Goal: Task Accomplishment & Management: Manage account settings

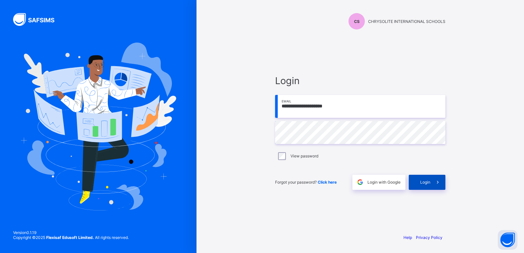
click at [424, 185] on div "Login" at bounding box center [427, 182] width 37 height 15
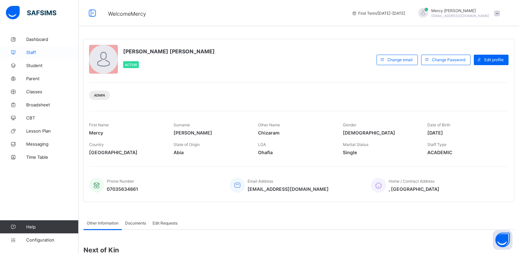
click at [38, 52] on span "Staff" at bounding box center [52, 52] width 52 height 5
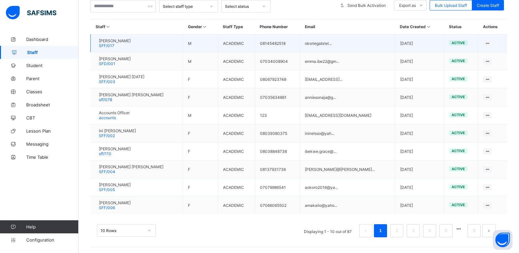
scroll to position [143, 0]
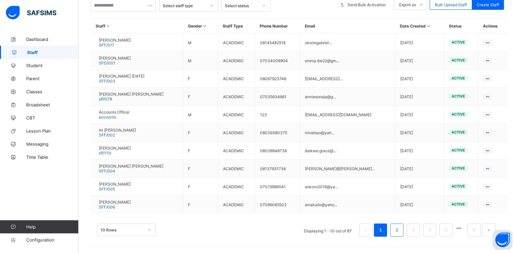
click at [400, 227] on link "2" at bounding box center [396, 230] width 6 height 9
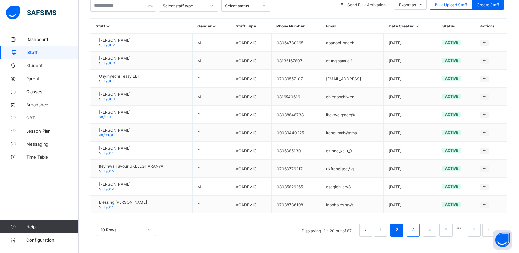
click at [416, 229] on link "3" at bounding box center [413, 230] width 6 height 9
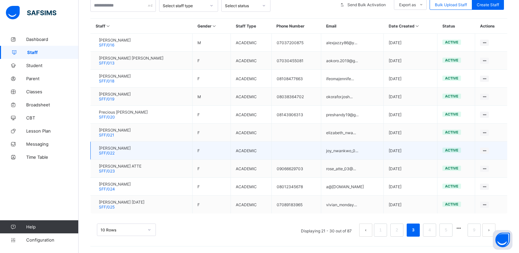
click at [126, 149] on span "[PERSON_NAME]" at bounding box center [115, 148] width 32 height 5
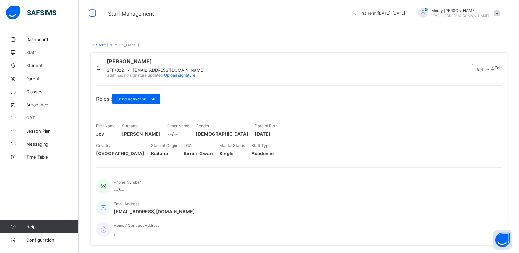
click at [98, 46] on link "Staff" at bounding box center [100, 45] width 9 height 5
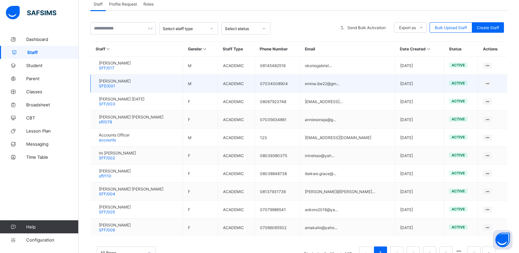
scroll to position [143, 0]
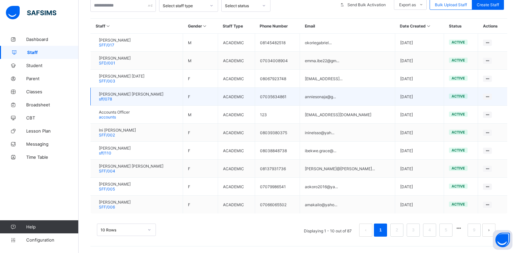
click at [133, 96] on span "[PERSON_NAME] [PERSON_NAME]" at bounding box center [131, 94] width 64 height 5
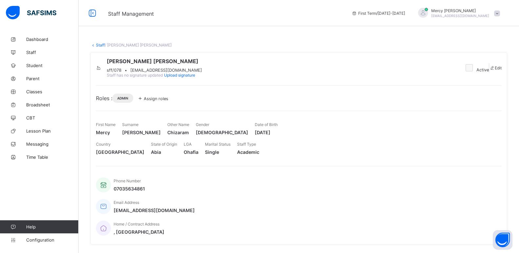
click at [97, 46] on link "Staff" at bounding box center [100, 45] width 9 height 5
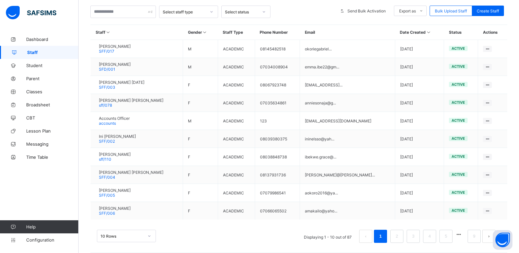
scroll to position [143, 0]
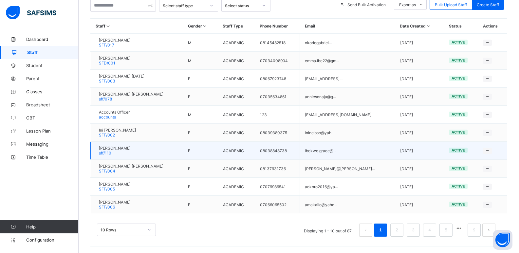
click at [123, 154] on div "[PERSON_NAME] sff/110" at bounding box center [115, 151] width 32 height 10
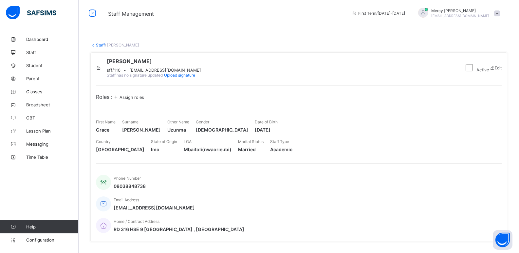
click at [97, 45] on link "Staff" at bounding box center [100, 45] width 9 height 5
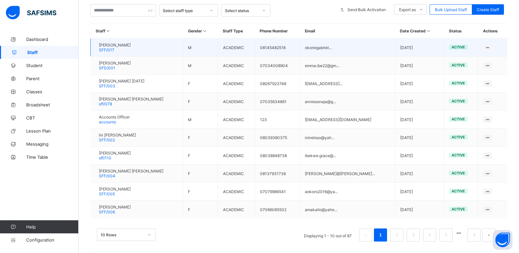
scroll to position [143, 0]
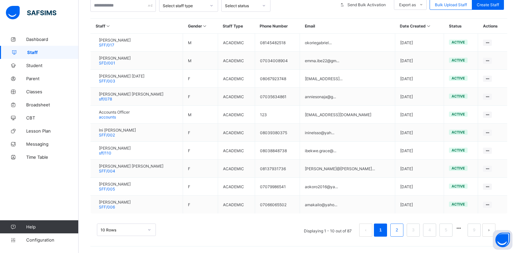
click at [400, 234] on link "2" at bounding box center [396, 230] width 6 height 9
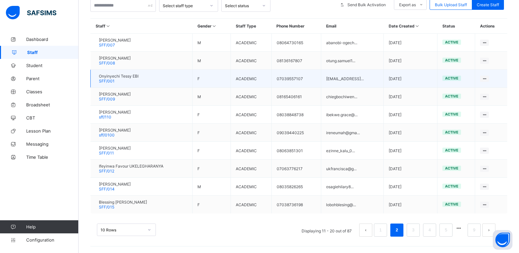
click at [138, 76] on span "Onyinyechi Tessy EBI" at bounding box center [119, 76] width 40 height 5
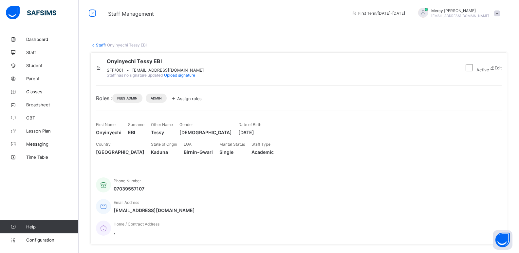
click at [96, 45] on link "Staff" at bounding box center [100, 45] width 9 height 5
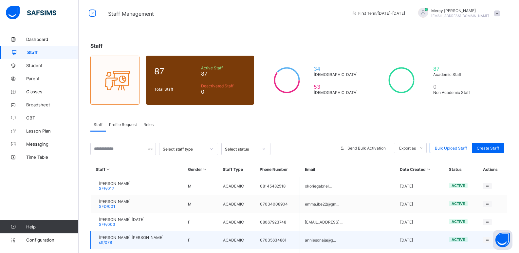
click at [120, 239] on span "[PERSON_NAME] [PERSON_NAME]" at bounding box center [131, 237] width 64 height 5
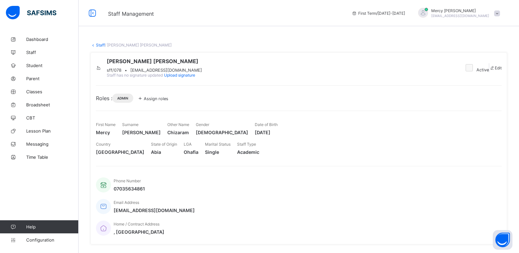
click at [154, 101] on span "Assign roles" at bounding box center [156, 98] width 25 height 5
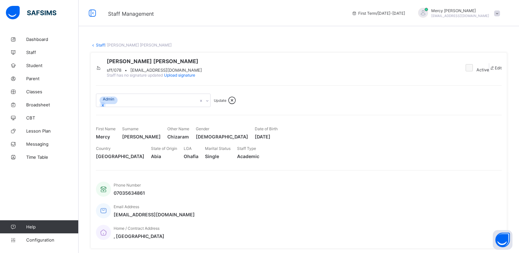
click at [207, 104] on icon at bounding box center [207, 101] width 4 height 7
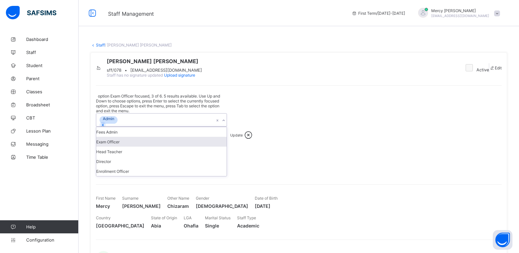
click at [163, 147] on div "Exam Officer" at bounding box center [161, 142] width 130 height 10
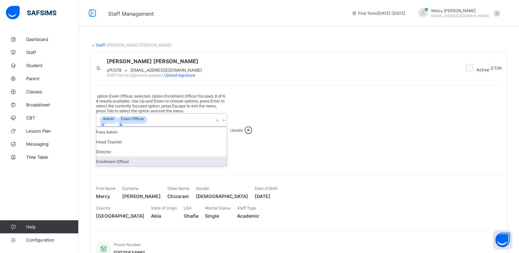
click at [139, 162] on div "Enrollment Officer" at bounding box center [161, 161] width 130 height 10
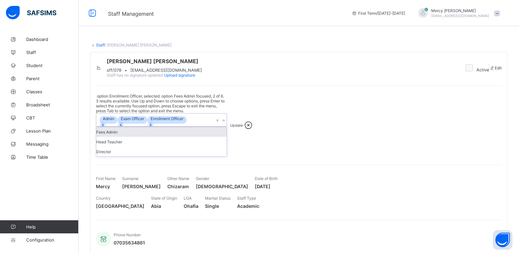
click at [236, 123] on span "Update" at bounding box center [236, 125] width 12 height 5
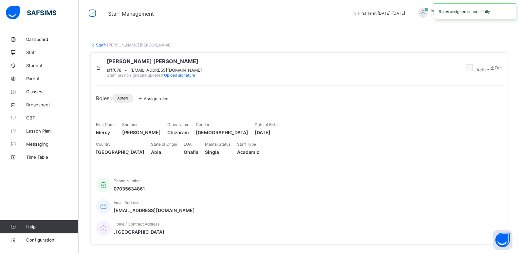
click at [236, 103] on div "Roles : Admin Assign roles" at bounding box center [299, 98] width 406 height 9
click at [27, 65] on span "Student" at bounding box center [52, 65] width 52 height 5
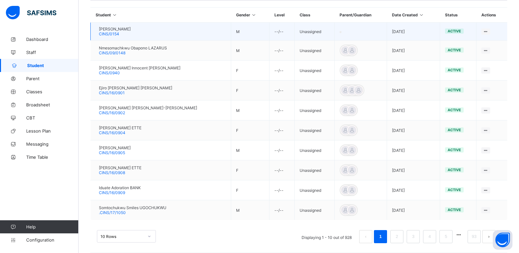
scroll to position [162, 0]
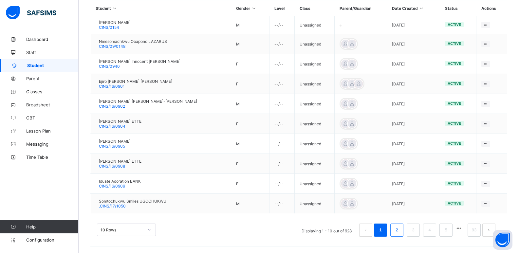
click at [398, 229] on li "2" at bounding box center [396, 230] width 13 height 13
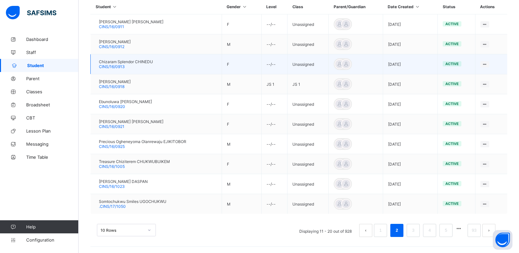
scroll to position [164, 0]
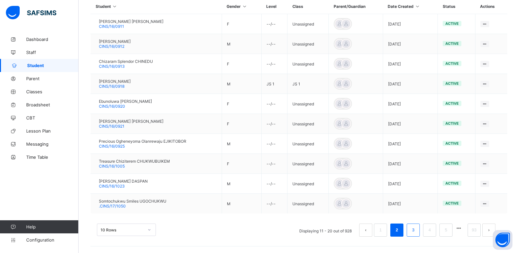
click at [416, 229] on link "3" at bounding box center [413, 230] width 6 height 9
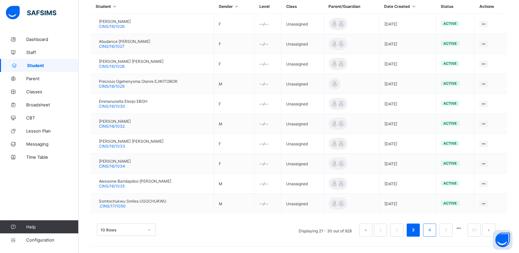
click at [430, 230] on li "4" at bounding box center [429, 230] width 13 height 13
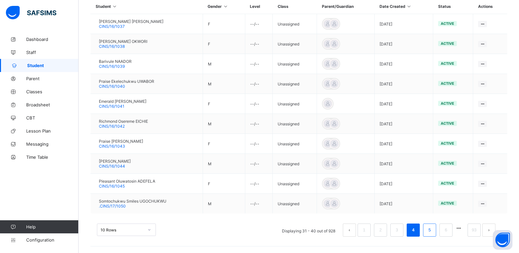
click at [436, 230] on li "5" at bounding box center [429, 230] width 13 height 13
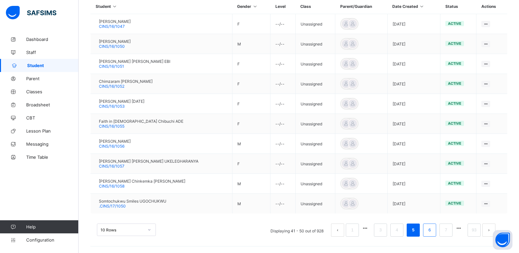
click at [432, 229] on link "6" at bounding box center [429, 230] width 6 height 9
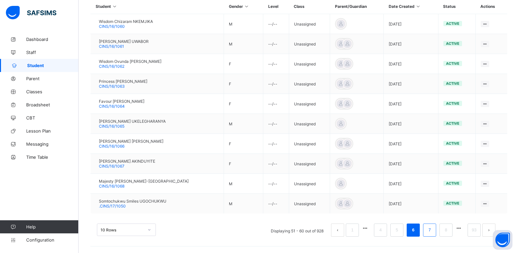
click at [431, 232] on li "7" at bounding box center [429, 230] width 13 height 13
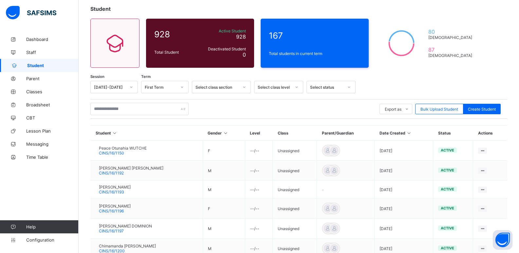
scroll to position [156, 0]
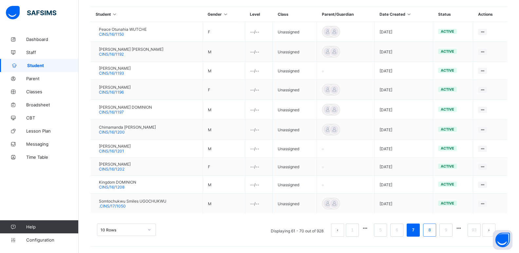
click at [430, 233] on li "8" at bounding box center [429, 230] width 13 height 13
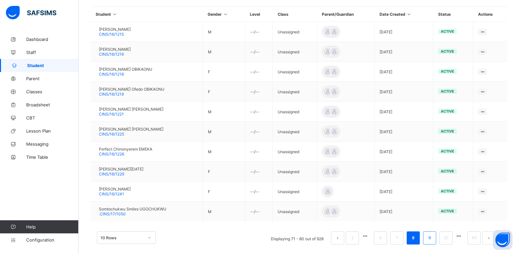
click at [432, 241] on link "9" at bounding box center [429, 238] width 6 height 9
click at [447, 240] on link "11" at bounding box center [446, 238] width 9 height 9
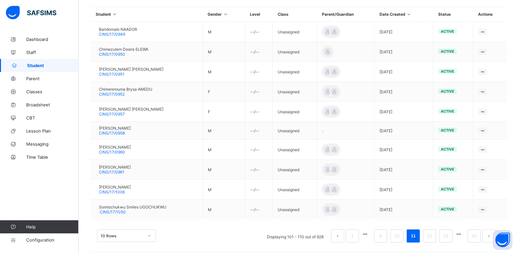
click at [459, 236] on button "button" at bounding box center [458, 234] width 9 height 6
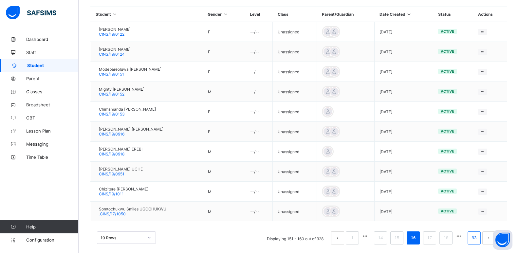
click at [473, 238] on li "93" at bounding box center [473, 237] width 13 height 13
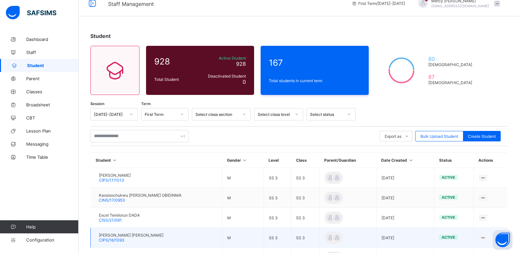
scroll to position [0, 0]
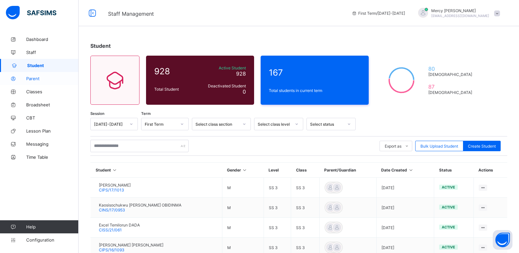
click at [38, 81] on span "Parent" at bounding box center [52, 78] width 52 height 5
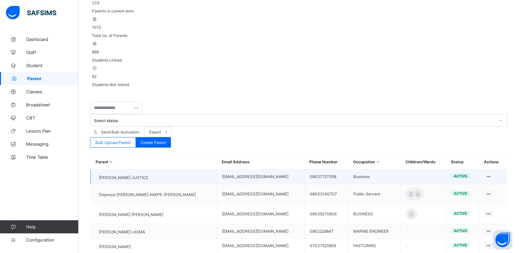
scroll to position [106, 0]
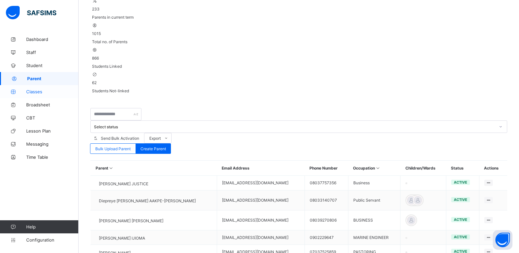
click at [48, 93] on span "Classes" at bounding box center [52, 91] width 52 height 5
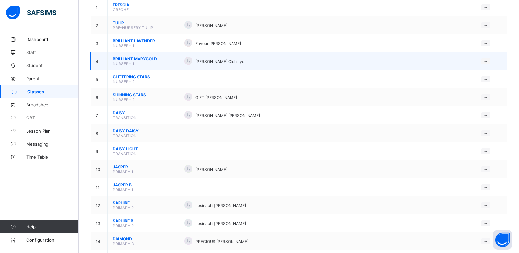
scroll to position [81, 0]
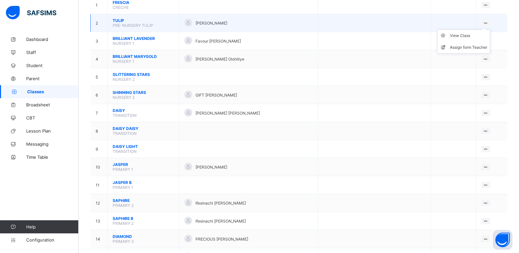
click at [488, 29] on ul "View Class Assign form Teacher" at bounding box center [463, 41] width 53 height 24
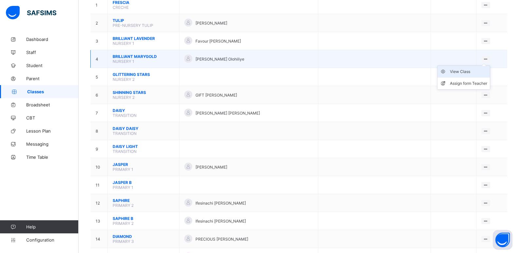
click at [468, 75] on div "View Class" at bounding box center [468, 71] width 37 height 7
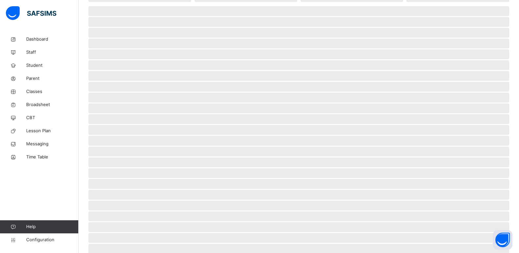
click at [468, 75] on span "‌" at bounding box center [298, 76] width 421 height 10
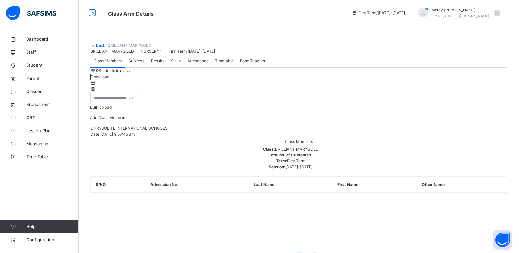
click at [250, 64] on span "Form Teacher" at bounding box center [252, 61] width 25 height 6
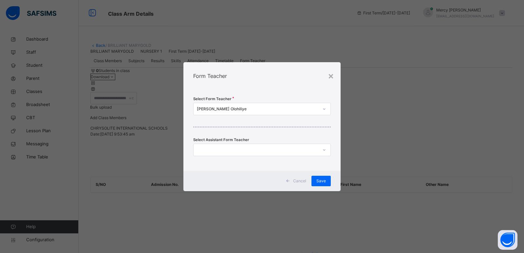
click at [280, 106] on div "[PERSON_NAME] Olohiliye" at bounding box center [258, 109] width 122 height 6
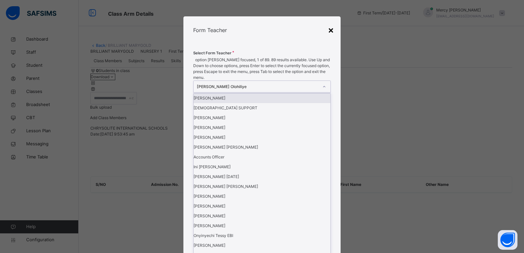
click at [332, 37] on div "×" at bounding box center [331, 30] width 6 height 14
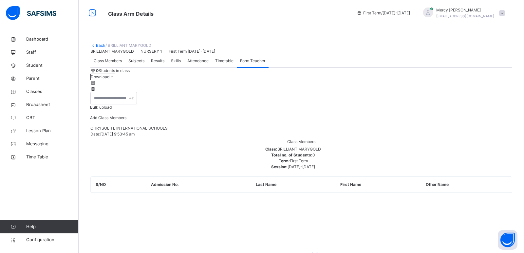
click at [102, 64] on span "Class Members" at bounding box center [108, 61] width 28 height 6
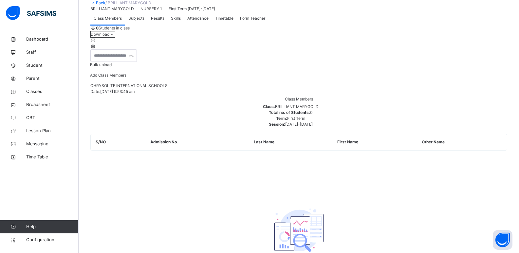
scroll to position [28, 0]
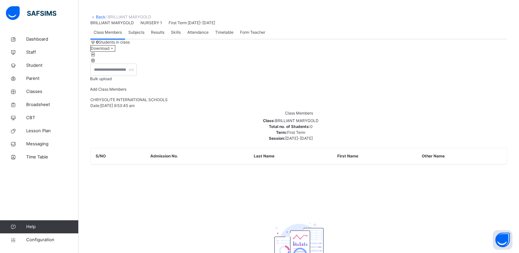
click at [99, 17] on link "Back" at bounding box center [100, 16] width 9 height 5
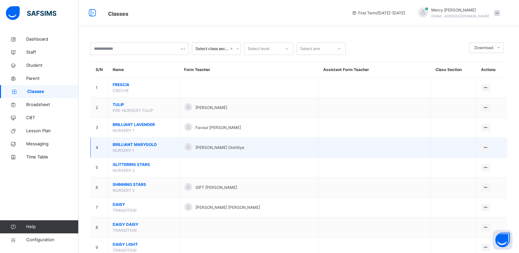
click at [215, 148] on span "[PERSON_NAME] Olohiliye" at bounding box center [219, 148] width 49 height 6
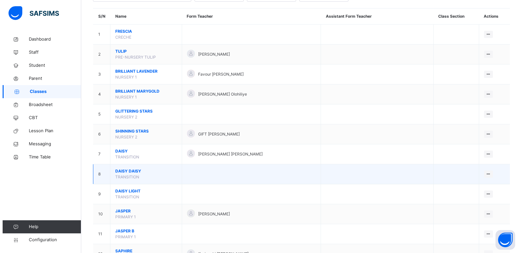
scroll to position [55, 0]
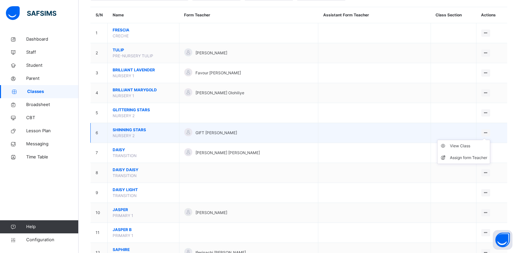
click at [490, 140] on ul "View Class Assign form Teacher" at bounding box center [463, 152] width 53 height 24
click at [473, 156] on div "Assign form Teacher" at bounding box center [468, 158] width 37 height 7
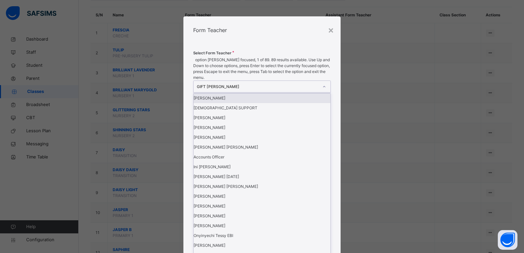
click at [254, 90] on div "GIFT [PERSON_NAME]" at bounding box center [258, 87] width 122 height 6
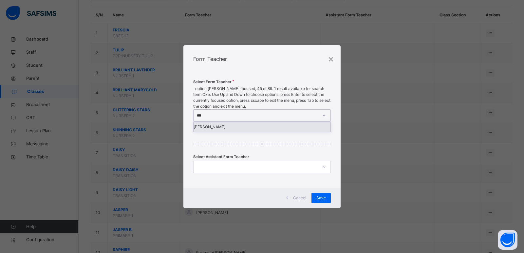
type input "****"
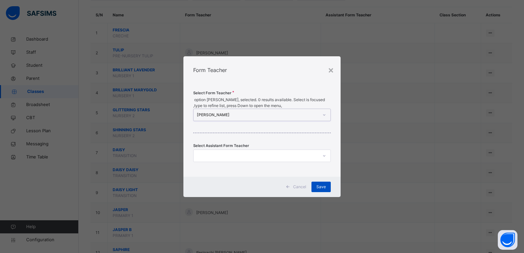
click at [324, 184] on span "Save" at bounding box center [320, 187] width 9 height 6
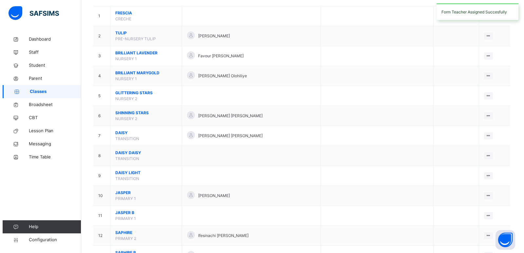
scroll to position [72, 0]
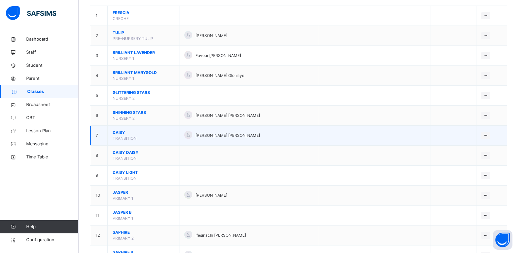
click at [331, 139] on td at bounding box center [374, 136] width 113 height 20
click at [485, 135] on icon at bounding box center [486, 135] width 6 height 5
click at [464, 161] on div "Assign form Teacher" at bounding box center [468, 160] width 37 height 7
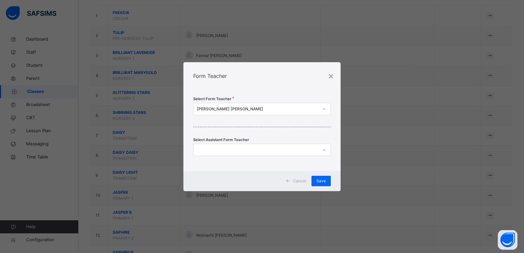
click at [318, 106] on div at bounding box center [324, 109] width 12 height 12
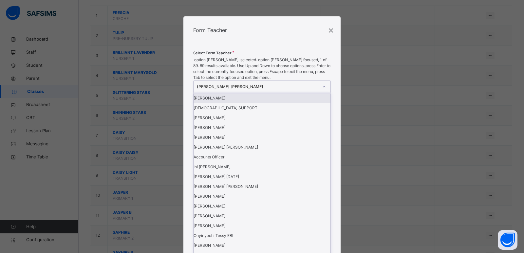
type input "**"
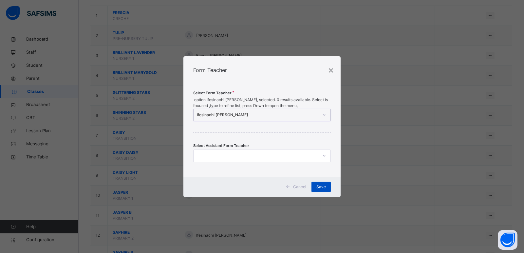
click at [319, 184] on span "Save" at bounding box center [320, 187] width 9 height 6
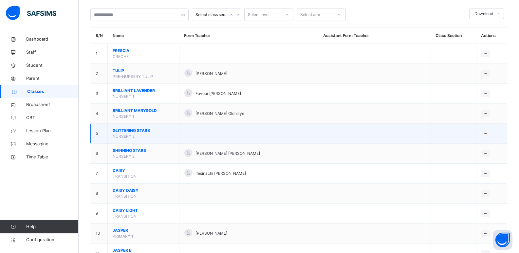
scroll to position [0, 0]
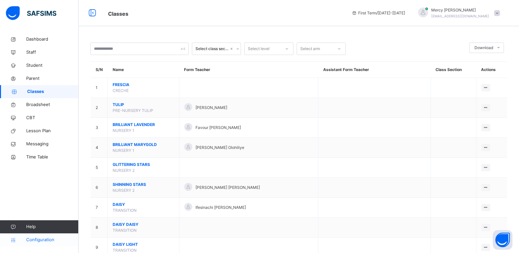
click at [45, 241] on span "Configuration" at bounding box center [52, 240] width 52 height 7
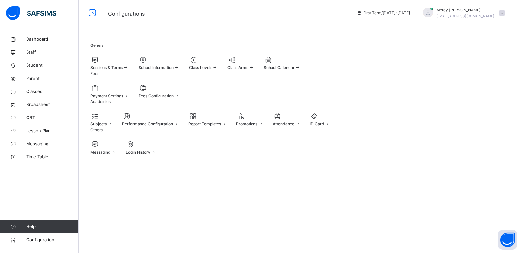
click at [212, 70] on span "Class Levels" at bounding box center [200, 67] width 23 height 5
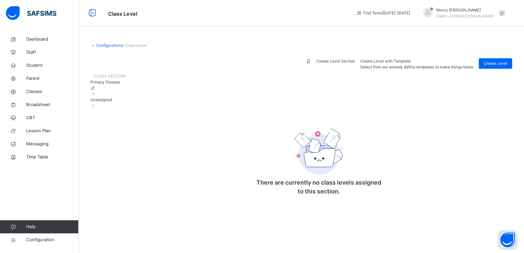
click at [125, 118] on div "CLASS SECTION Primary Classes Unassigned" at bounding box center [107, 138] width 35 height 136
click at [125, 97] on div "Primary Classes" at bounding box center [107, 88] width 35 height 18
click at [120, 84] on span "Primary Classes" at bounding box center [104, 82] width 29 height 5
click at [112, 102] on span "Unassigned" at bounding box center [101, 99] width 22 height 5
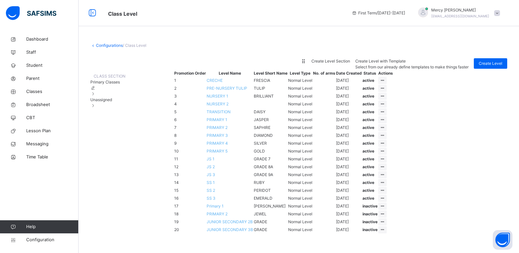
scroll to position [20, 0]
click at [387, 108] on div at bounding box center [382, 103] width 9 height 7
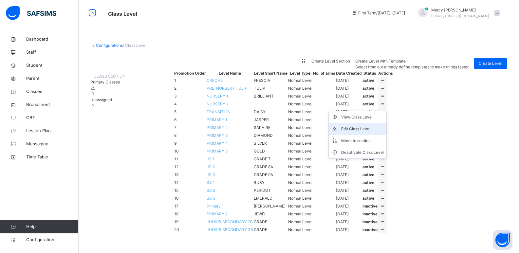
click at [384, 132] on div "Edit Class Level" at bounding box center [362, 129] width 43 height 7
type input "*********"
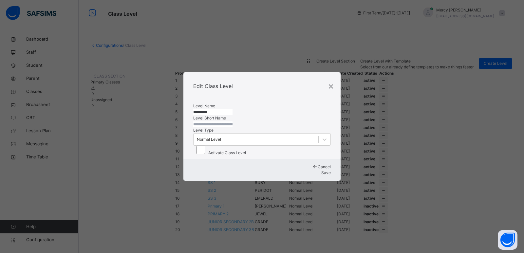
click at [232, 123] on input "text" at bounding box center [212, 124] width 39 height 6
type input "*****"
click at [321, 175] on span "Save" at bounding box center [325, 172] width 9 height 5
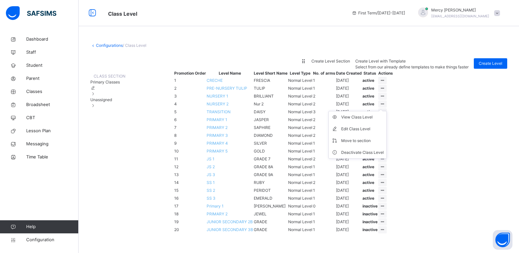
click at [387, 139] on ul "View Class Level Edit Class Level Move to section Deactivate Class Level" at bounding box center [357, 135] width 58 height 48
click at [384, 132] on div "Edit Class Level" at bounding box center [362, 129] width 43 height 7
type input "*********"
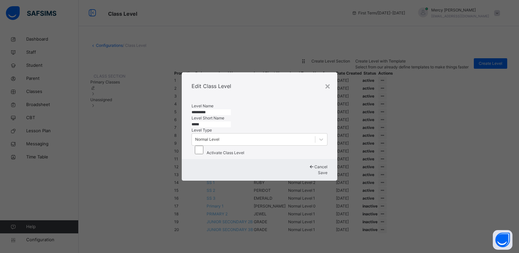
click at [231, 127] on input "*****" at bounding box center [210, 124] width 39 height 6
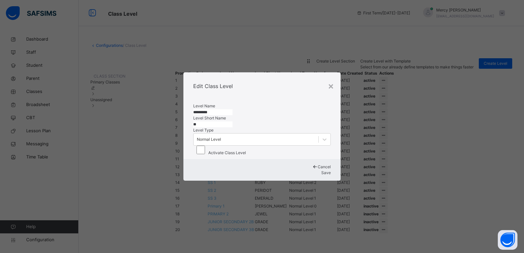
type input "*"
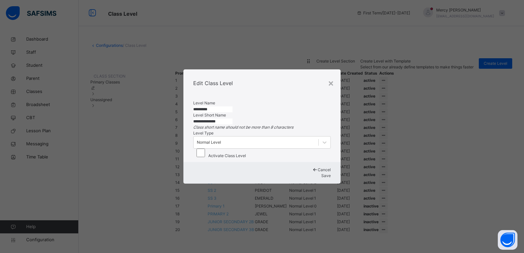
type input "**********"
click at [321, 178] on span "Save" at bounding box center [325, 175] width 9 height 5
click at [232, 118] on input "**********" at bounding box center [212, 121] width 39 height 6
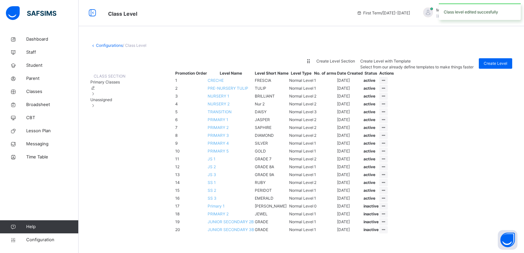
click at [244, 118] on div "Rearrange levels Create Level Section Create Level with Template Select from ou…" at bounding box center [301, 145] width 422 height 175
click at [244, 100] on td "NURSERY 1" at bounding box center [230, 96] width 47 height 8
click at [242, 100] on td "NURSERY 1" at bounding box center [230, 96] width 47 height 8
click at [229, 99] on span "NURSERY 1" at bounding box center [219, 96] width 22 height 5
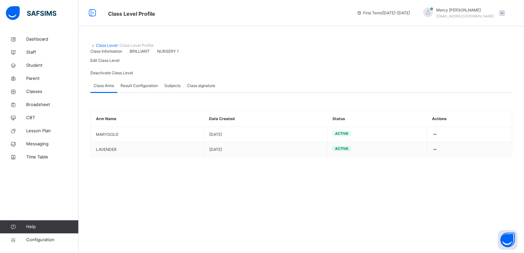
click at [98, 44] on link "Class Level" at bounding box center [106, 45] width 21 height 5
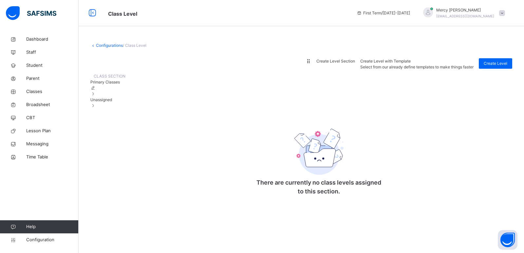
click at [125, 97] on div "Primary Classes" at bounding box center [107, 88] width 35 height 18
click at [112, 84] on span "Primary Classes" at bounding box center [104, 82] width 29 height 5
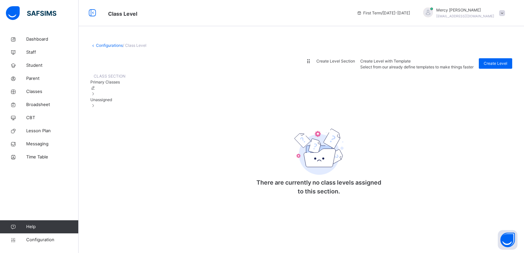
click at [125, 118] on div "CLASS SECTION Primary Classes Unassigned" at bounding box center [107, 138] width 35 height 136
click at [117, 84] on span "Primary Classes" at bounding box center [104, 82] width 29 height 5
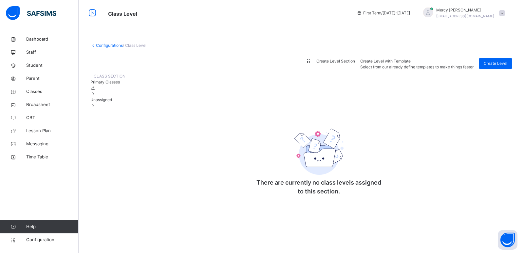
click at [96, 90] on icon at bounding box center [93, 87] width 6 height 5
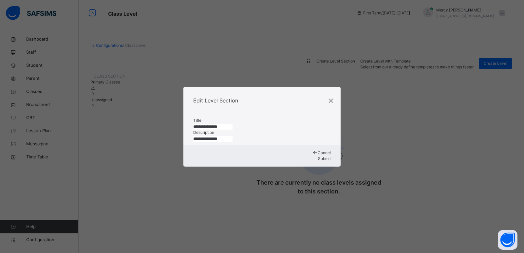
type input "**********"
click at [331, 93] on div "×" at bounding box center [331, 100] width 6 height 14
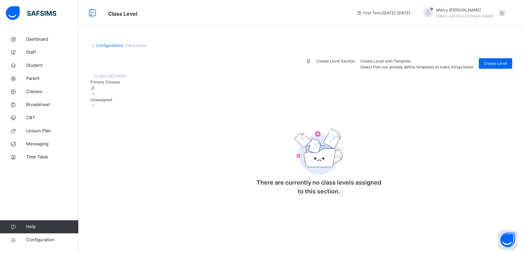
click at [96, 96] on icon at bounding box center [93, 93] width 6 height 5
click at [125, 97] on div "Primary Classes" at bounding box center [107, 88] width 35 height 18
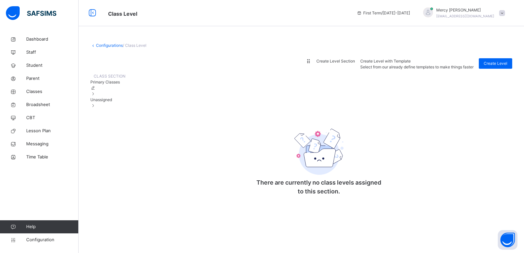
click at [125, 97] on div "Primary Classes" at bounding box center [107, 88] width 35 height 18
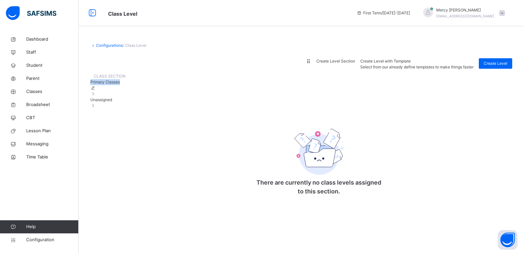
click at [125, 97] on div "Primary Classes" at bounding box center [107, 88] width 35 height 18
drag, startPoint x: 147, startPoint y: 98, endPoint x: 121, endPoint y: 98, distance: 26.2
click at [121, 79] on div "CLASS SECTION" at bounding box center [107, 74] width 35 height 9
click at [121, 79] on span "CLASS SECTION" at bounding box center [110, 76] width 32 height 5
click at [125, 102] on div "CLASS SECTION Primary Classes Unassigned" at bounding box center [107, 138] width 35 height 136
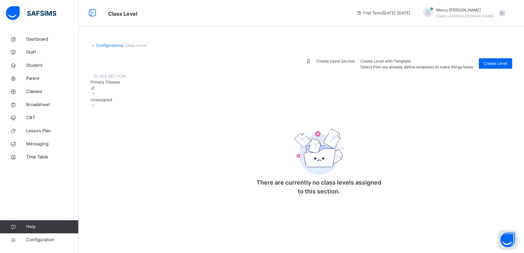
click at [125, 102] on div "CLASS SECTION Primary Classes Unassigned" at bounding box center [107, 138] width 35 height 136
click at [186, 151] on div "CLASS SECTION Primary Classes Unassigned There are currently no class levels as…" at bounding box center [301, 138] width 422 height 136
click at [231, 201] on div "CLASS SECTION Primary Classes Unassigned There are currently no class levels as…" at bounding box center [301, 138] width 422 height 136
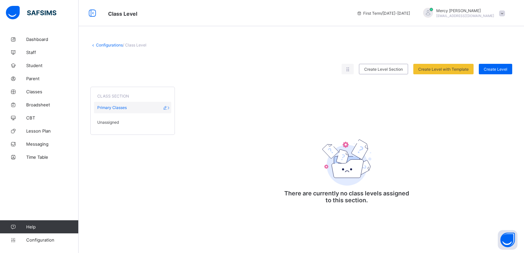
click at [133, 109] on div "Primary Classes" at bounding box center [132, 107] width 77 height 11
click at [111, 109] on span "Primary Classes" at bounding box center [111, 107] width 29 height 5
click at [105, 108] on span "Primary Classes" at bounding box center [111, 107] width 29 height 5
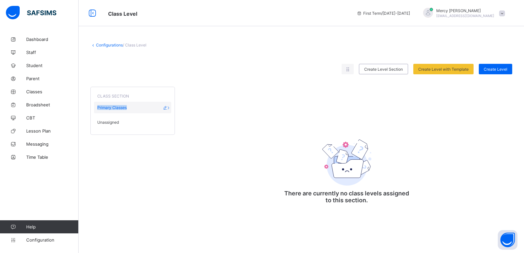
click at [105, 108] on span "Primary Classes" at bounding box center [111, 107] width 29 height 5
click at [108, 125] on div "Unassigned" at bounding box center [132, 122] width 77 height 11
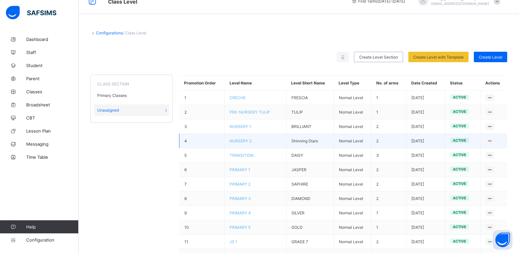
scroll to position [15, 0]
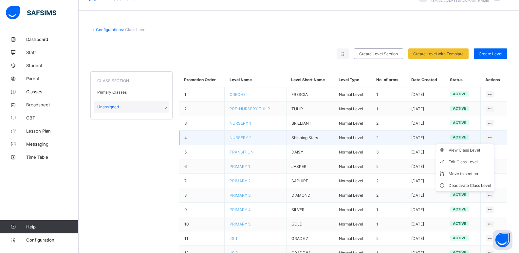
click at [494, 144] on ul "View Class Level Edit Class Level Move to section Deactivate Class Level" at bounding box center [465, 168] width 58 height 48
click at [466, 161] on div "Edit Class Level" at bounding box center [469, 162] width 43 height 7
type input "*********"
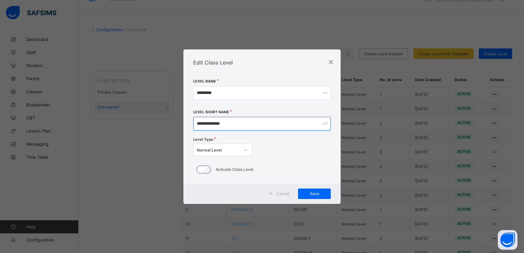
click at [223, 123] on input "**********" at bounding box center [261, 124] width 137 height 14
type input "*"
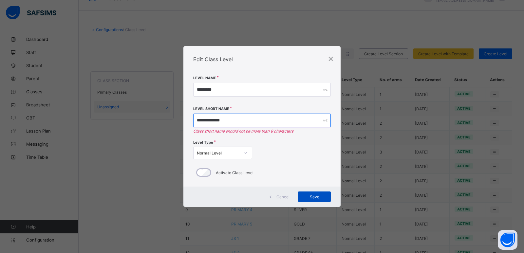
type input "**********"
click at [309, 197] on span "Save" at bounding box center [314, 196] width 23 height 5
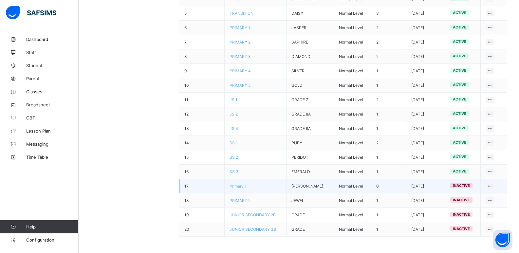
scroll to position [152, 0]
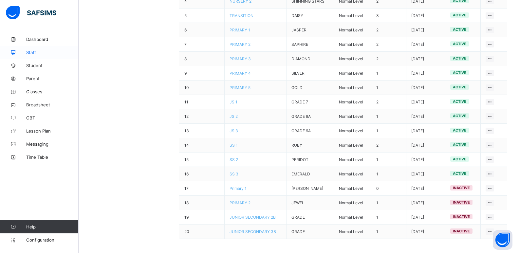
click at [28, 54] on span "Staff" at bounding box center [52, 52] width 52 height 5
click at [36, 94] on span "Classes" at bounding box center [52, 91] width 52 height 5
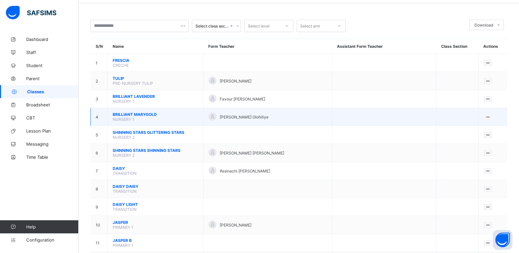
scroll to position [28, 0]
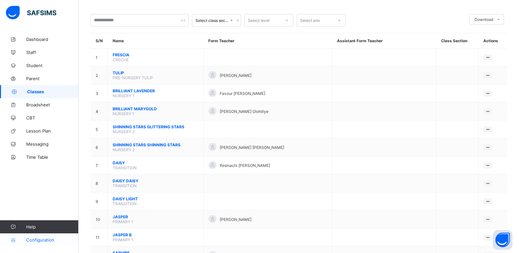
click at [40, 240] on span "Configuration" at bounding box center [52, 239] width 52 height 5
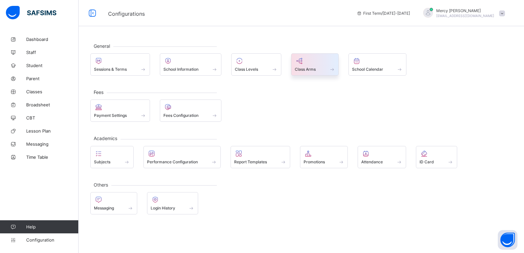
click at [303, 64] on icon at bounding box center [299, 61] width 9 height 8
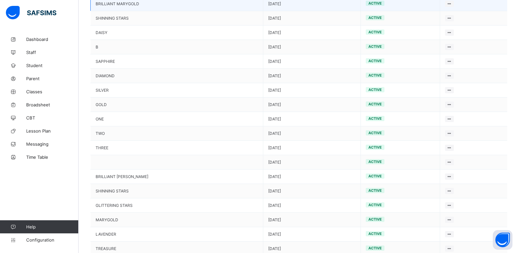
scroll to position [129, 0]
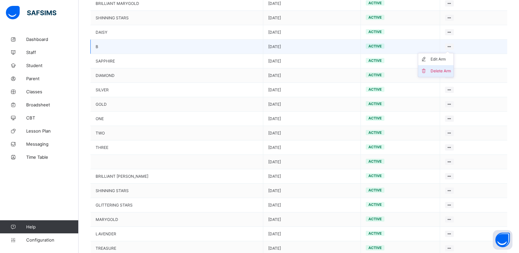
click at [435, 73] on div "Delete Arm" at bounding box center [440, 71] width 20 height 7
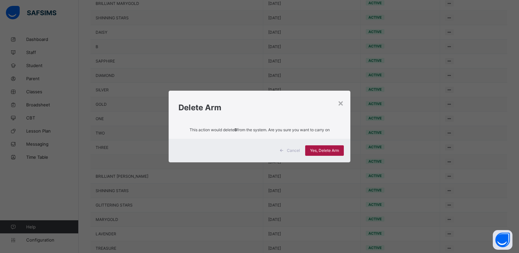
click at [328, 153] on div "Yes, Delete Arm" at bounding box center [324, 150] width 39 height 10
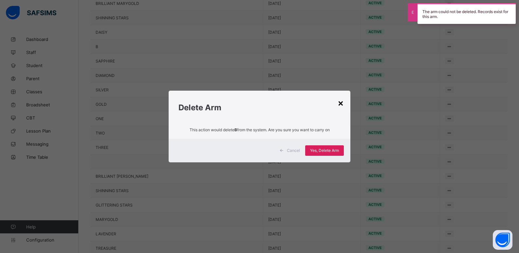
click at [342, 103] on div "×" at bounding box center [340, 102] width 6 height 11
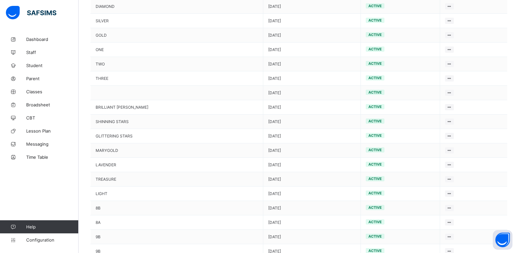
scroll to position [218, 0]
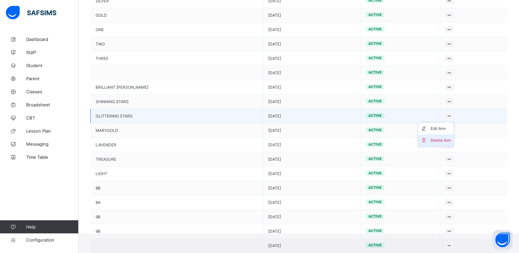
click at [432, 145] on li "Delete Arm" at bounding box center [435, 141] width 35 height 12
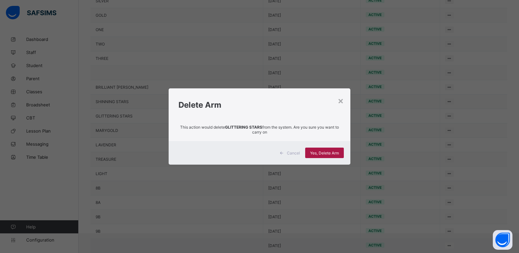
click at [317, 155] on span "Yes, Delete Arm" at bounding box center [324, 153] width 29 height 5
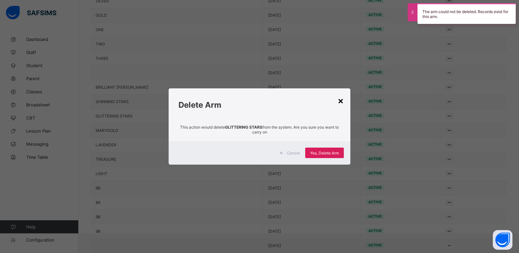
click at [339, 100] on div "×" at bounding box center [340, 100] width 6 height 11
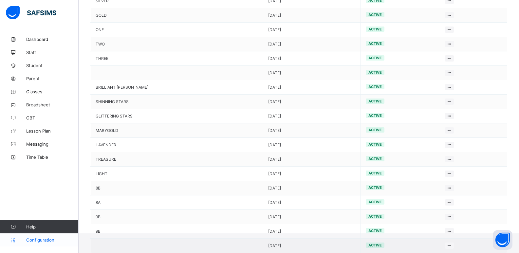
click at [36, 239] on span "Configuration" at bounding box center [52, 239] width 52 height 5
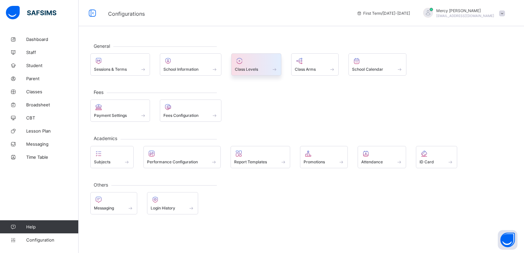
click at [258, 66] on span at bounding box center [256, 66] width 43 height 2
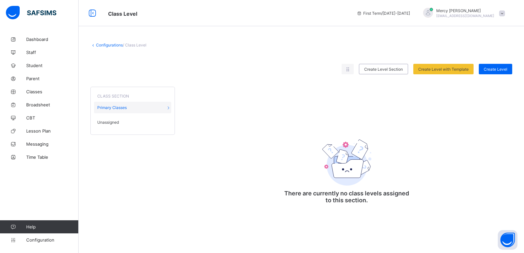
click at [120, 120] on div "Unassigned" at bounding box center [132, 122] width 77 height 11
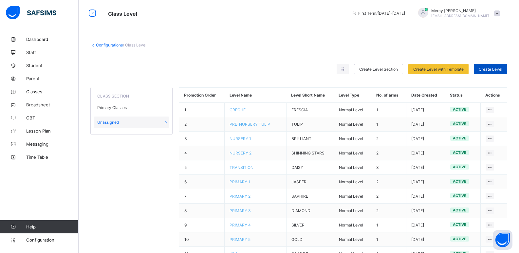
click at [492, 72] on div "Create Level" at bounding box center [490, 69] width 33 height 10
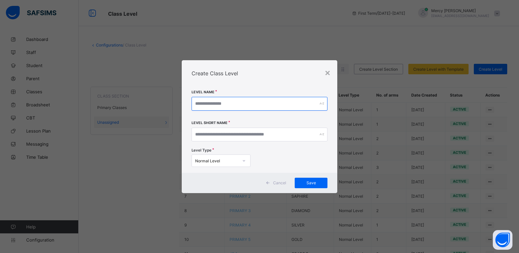
click at [287, 98] on input "text" at bounding box center [259, 104] width 136 height 14
type input "*"
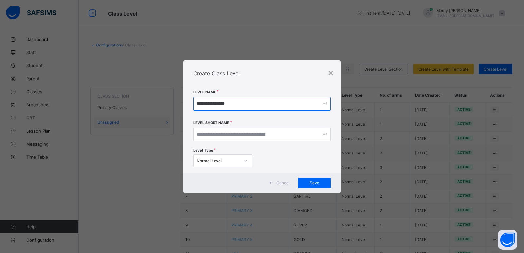
type input "**********"
click at [262, 137] on input "text" at bounding box center [261, 135] width 137 height 14
click at [317, 183] on span "Save" at bounding box center [314, 182] width 23 height 5
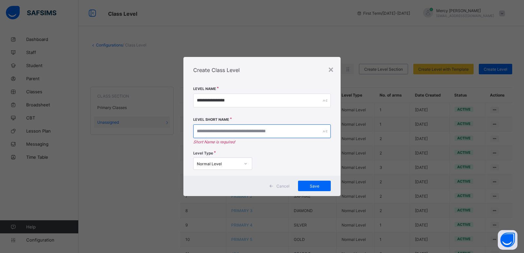
click at [243, 131] on input "text" at bounding box center [261, 131] width 137 height 14
click at [330, 68] on div "×" at bounding box center [331, 69] width 6 height 11
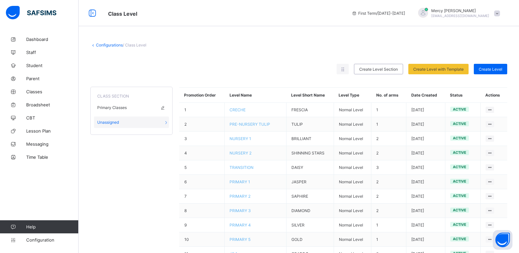
click at [163, 108] on icon at bounding box center [163, 107] width 6 height 5
type input "**********"
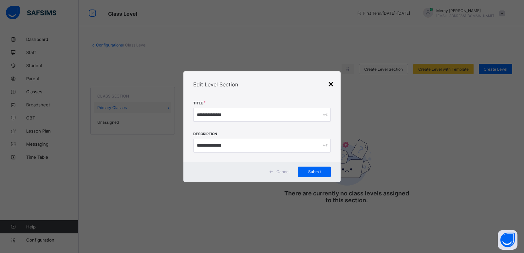
click at [328, 84] on div "×" at bounding box center [331, 83] width 6 height 11
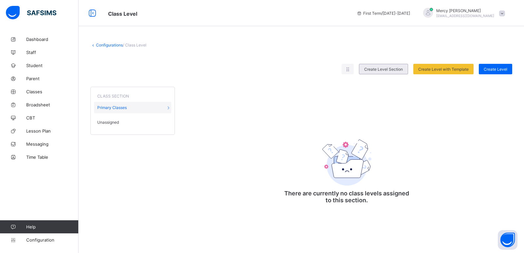
click at [387, 70] on span "Create Level Section" at bounding box center [383, 69] width 39 height 5
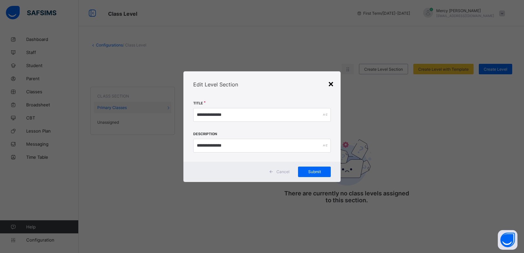
click at [331, 87] on div "×" at bounding box center [331, 83] width 6 height 11
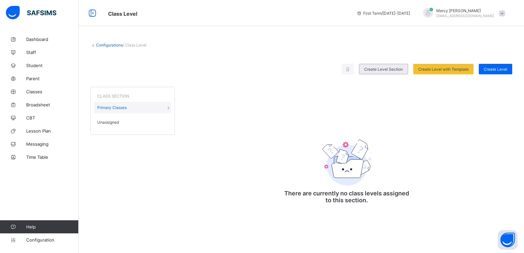
click at [383, 69] on span "Create Level Section" at bounding box center [383, 69] width 39 height 5
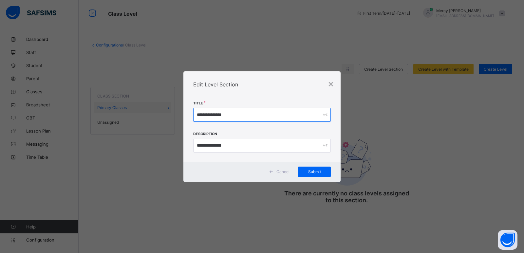
click at [272, 112] on input "**********" at bounding box center [261, 115] width 137 height 14
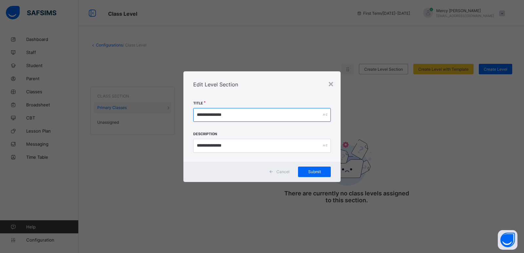
click at [272, 112] on input "**********" at bounding box center [261, 115] width 137 height 14
type input "*"
type input "**********"
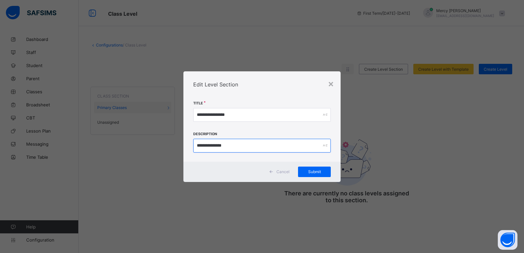
click at [240, 145] on input "**********" at bounding box center [261, 146] width 137 height 14
type input "*"
type input "**********"
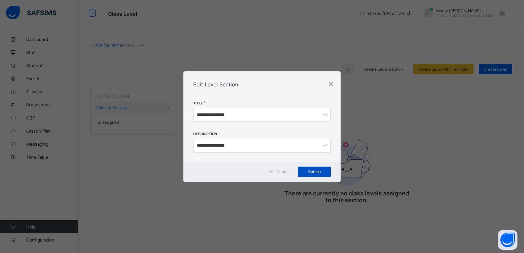
click at [303, 172] on span "Submit" at bounding box center [314, 171] width 23 height 5
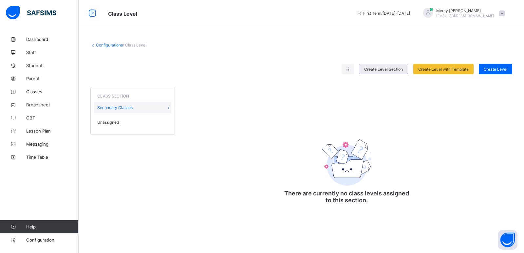
click at [404, 71] on div "Create Level Section" at bounding box center [383, 69] width 49 height 10
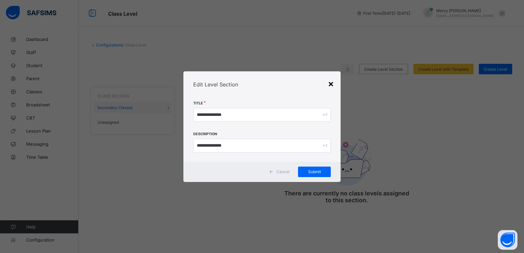
click at [329, 87] on div "×" at bounding box center [331, 83] width 6 height 11
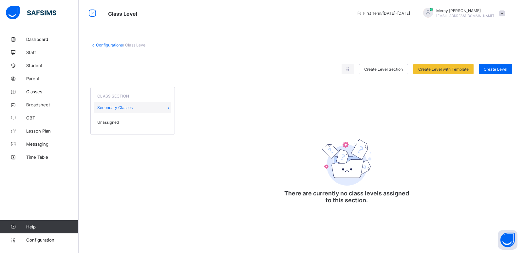
click at [115, 121] on span "Unassigned" at bounding box center [108, 122] width 22 height 5
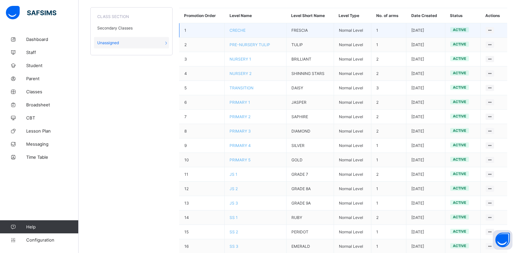
scroll to position [154, 0]
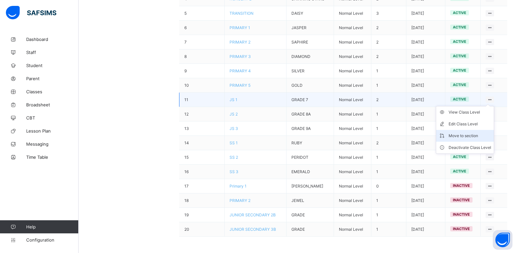
click at [477, 138] on div "Move to section" at bounding box center [469, 136] width 43 height 7
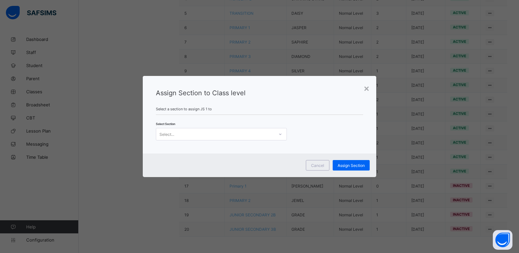
click at [259, 141] on div "Assign Section to Class level Select a section to assign JS 1 to Select Section…" at bounding box center [259, 115] width 233 height 78
click at [261, 137] on div "Select..." at bounding box center [215, 134] width 118 height 9
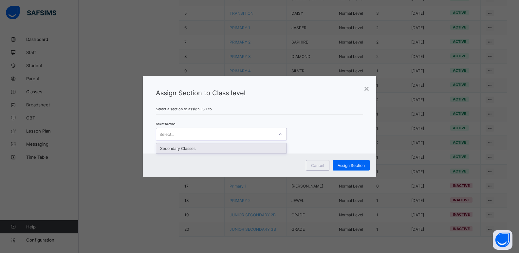
click at [245, 149] on div "Secondary Classes" at bounding box center [221, 148] width 130 height 10
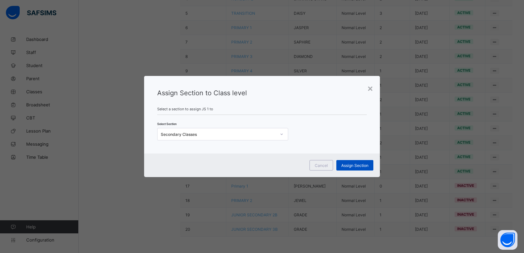
click at [350, 164] on span "Assign Section" at bounding box center [354, 165] width 27 height 5
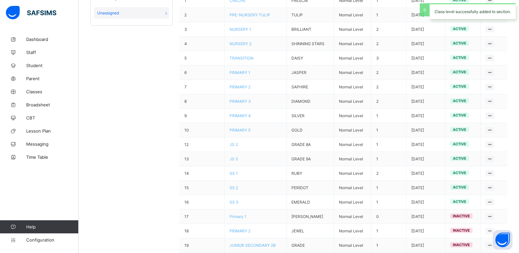
scroll to position [116, 0]
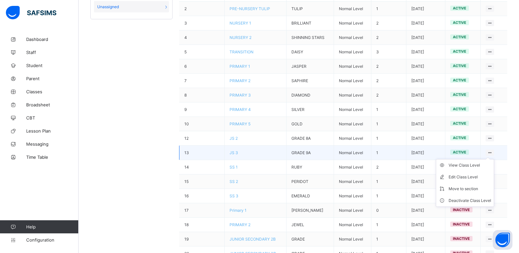
click at [493, 159] on ul "View Class Level Edit Class Level Move to section Deactivate Class Level" at bounding box center [465, 183] width 58 height 48
click at [468, 185] on li "Move to section" at bounding box center [465, 189] width 58 height 12
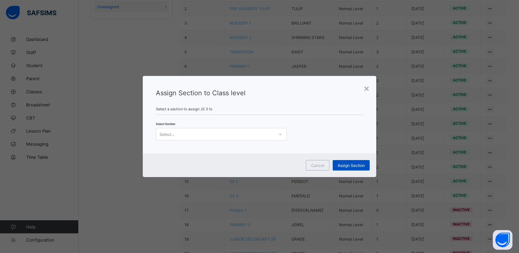
click at [355, 166] on span "Assign Section" at bounding box center [350, 165] width 27 height 5
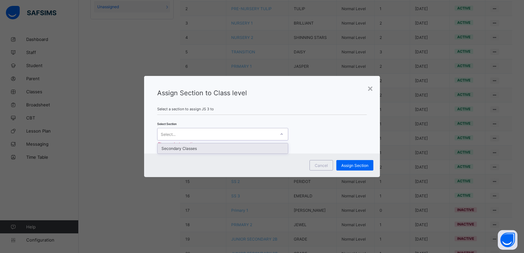
click at [267, 133] on div "Select..." at bounding box center [216, 134] width 118 height 9
click at [253, 149] on div "Secondary Classes" at bounding box center [222, 148] width 130 height 10
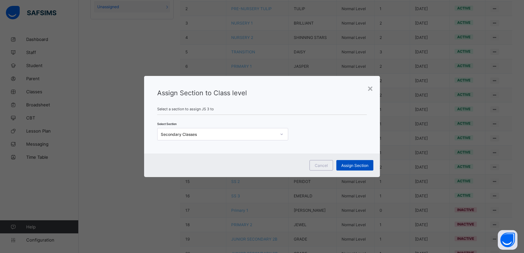
click at [344, 169] on div "Assign Section" at bounding box center [354, 165] width 37 height 10
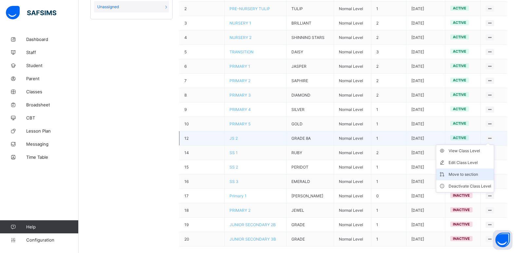
click at [466, 175] on div "Move to section" at bounding box center [469, 174] width 43 height 7
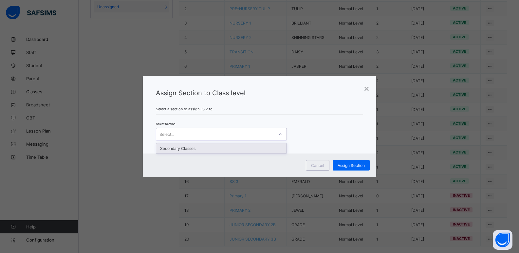
click at [241, 136] on div "Select..." at bounding box center [215, 134] width 118 height 9
click at [229, 149] on div "Secondary Classes" at bounding box center [221, 148] width 130 height 10
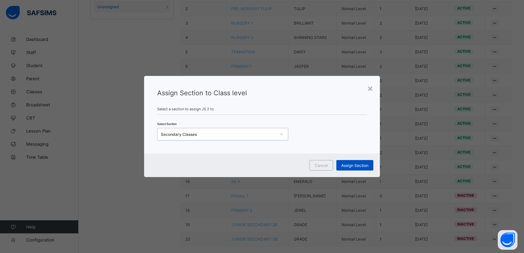
click at [351, 164] on span "Assign Section" at bounding box center [354, 165] width 27 height 5
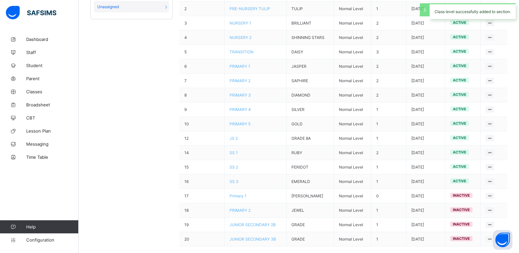
scroll to position [111, 0]
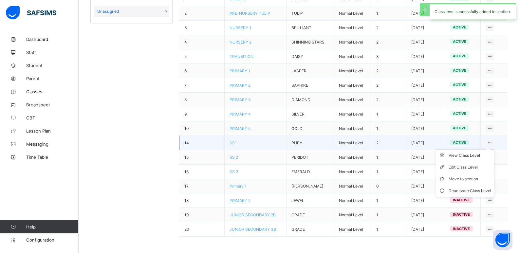
click at [492, 149] on ul "View Class Level Edit Class Level Move to section Deactivate Class Level" at bounding box center [465, 173] width 58 height 48
click at [464, 176] on div "Move to section" at bounding box center [469, 179] width 43 height 7
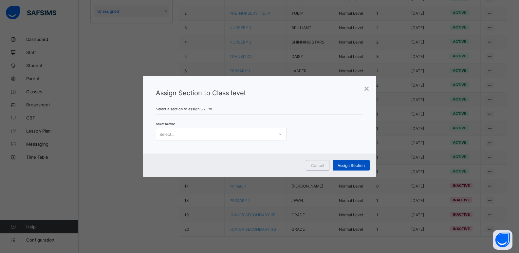
click at [352, 166] on span "Assign Section" at bounding box center [350, 165] width 27 height 5
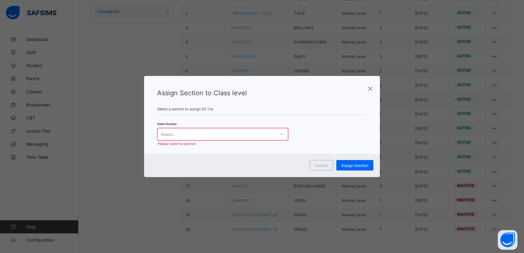
click at [269, 140] on div "Assign Section to Class level Select a section to assign SS 1 to Select Section…" at bounding box center [262, 115] width 236 height 78
click at [269, 135] on div "Select..." at bounding box center [216, 134] width 118 height 9
click at [249, 151] on div "Secondary Classes" at bounding box center [222, 148] width 130 height 10
click at [348, 167] on span "Assign Section" at bounding box center [354, 165] width 27 height 5
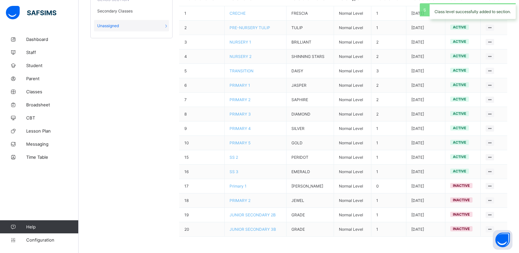
scroll to position [97, 0]
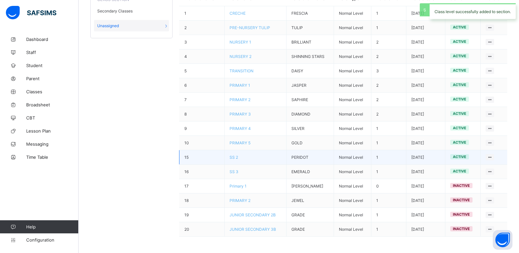
click at [500, 156] on td "View Class Level Edit Class Level Move to section Deactivate Class Level" at bounding box center [493, 157] width 27 height 14
click at [466, 192] on div "Move to section" at bounding box center [469, 193] width 43 height 7
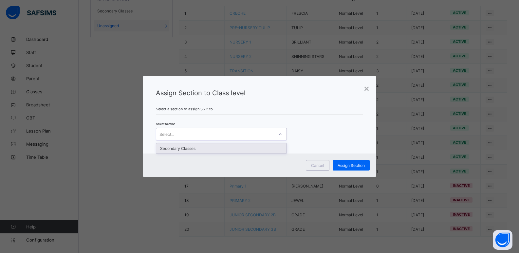
click at [264, 135] on div "Select..." at bounding box center [215, 134] width 118 height 9
click at [254, 147] on div "Secondary Classes" at bounding box center [221, 148] width 130 height 10
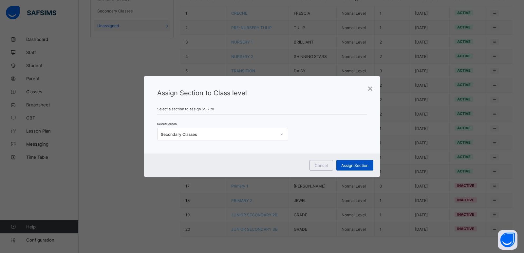
click at [354, 164] on span "Assign Section" at bounding box center [354, 165] width 27 height 5
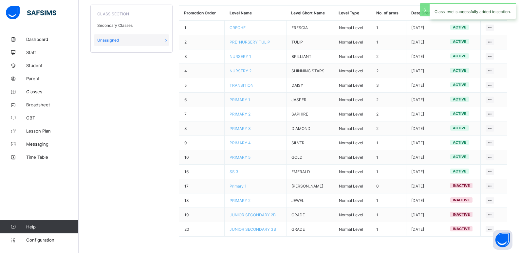
scroll to position [82, 0]
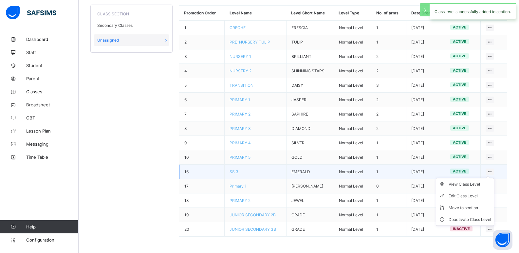
click at [493, 171] on icon at bounding box center [490, 171] width 6 height 5
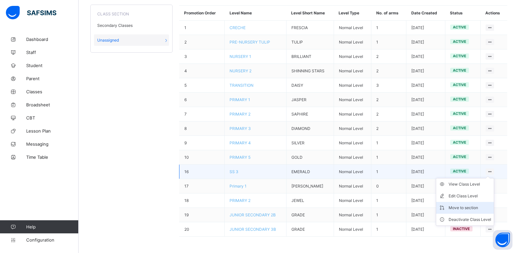
click at [461, 207] on div "Move to section" at bounding box center [469, 208] width 43 height 7
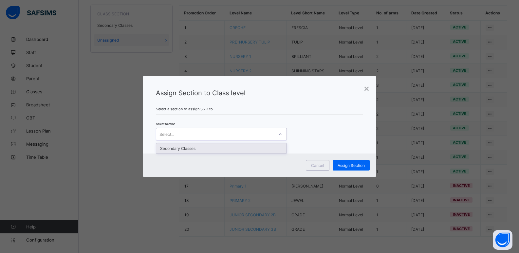
click at [275, 129] on div at bounding box center [280, 134] width 11 height 10
click at [269, 150] on div "Secondary Classes" at bounding box center [221, 148] width 130 height 10
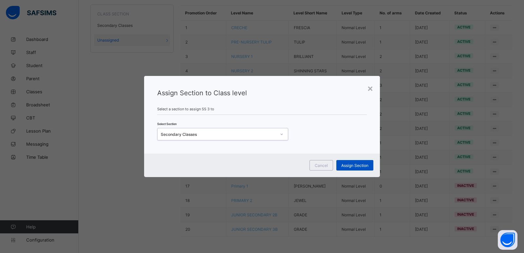
click at [351, 165] on span "Assign Section" at bounding box center [354, 165] width 27 height 5
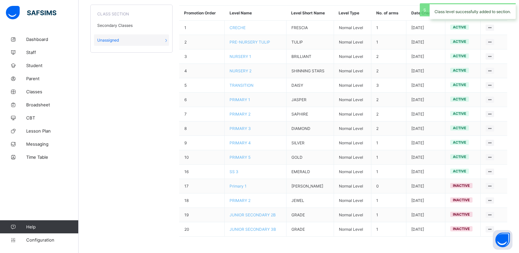
scroll to position [68, 0]
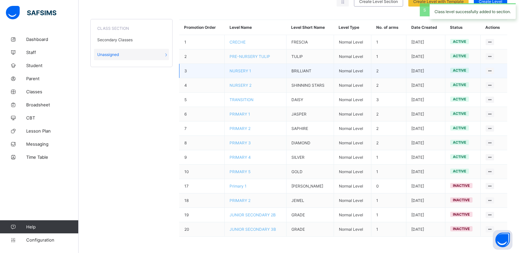
click at [382, 72] on td "2" at bounding box center [388, 71] width 35 height 14
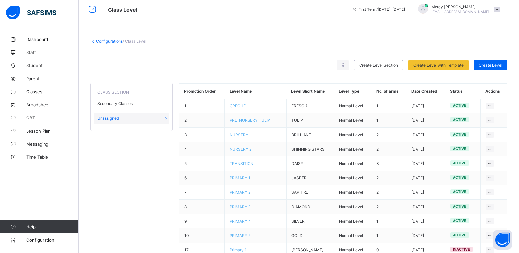
scroll to position [0, 0]
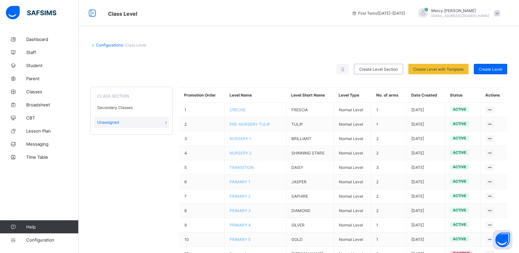
click at [134, 48] on div "Configurations / Class Level Rearrange levels Create Level Section Create Level…" at bounding box center [299, 177] width 440 height 288
click at [96, 46] on link "Configurations" at bounding box center [109, 45] width 27 height 5
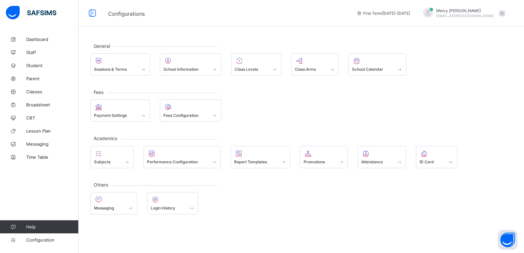
click at [231, 70] on div "Sessions & Terms School Information Class Levels Class Arms School Calendar" at bounding box center [301, 64] width 422 height 22
click at [241, 66] on span at bounding box center [256, 66] width 43 height 2
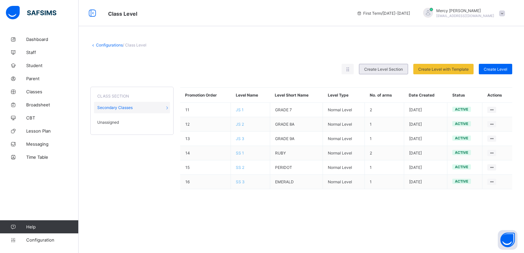
click at [394, 69] on span "Create Level Section" at bounding box center [383, 69] width 39 height 5
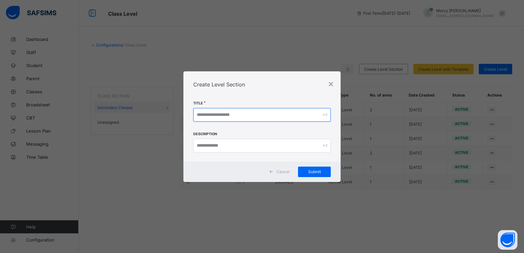
click at [241, 117] on input "text" at bounding box center [261, 115] width 137 height 14
type input "**********"
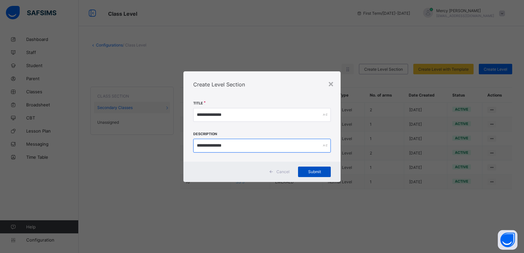
type input "**********"
click at [315, 172] on span "Submit" at bounding box center [314, 171] width 23 height 5
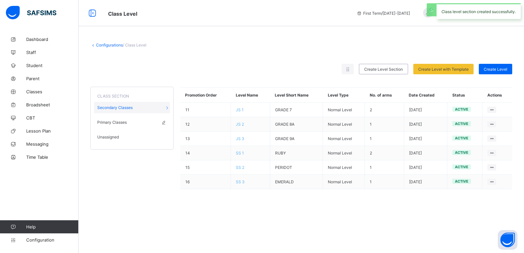
click at [116, 124] on span "Primary Classes" at bounding box center [111, 122] width 29 height 5
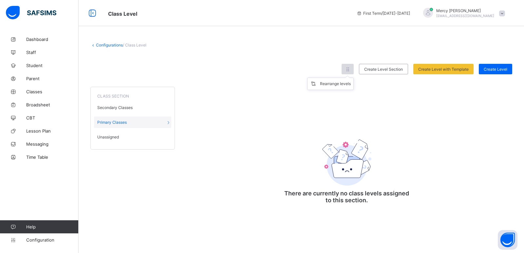
click at [350, 71] on icon at bounding box center [348, 69] width 6 height 5
click at [345, 78] on ul "Rearrange levels" at bounding box center [330, 84] width 46 height 12
click at [346, 71] on icon at bounding box center [348, 69] width 6 height 5
drag, startPoint x: 334, startPoint y: 80, endPoint x: 333, endPoint y: 83, distance: 3.4
click at [333, 83] on ul "Rearrange levels" at bounding box center [330, 84] width 46 height 12
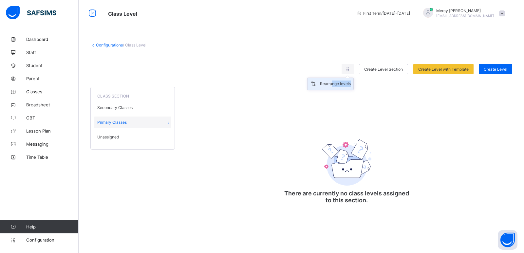
click at [333, 83] on div "Rearrange levels" at bounding box center [335, 84] width 31 height 7
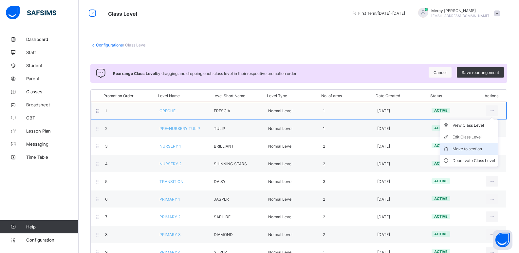
click at [482, 147] on div "Move to section" at bounding box center [473, 149] width 43 height 7
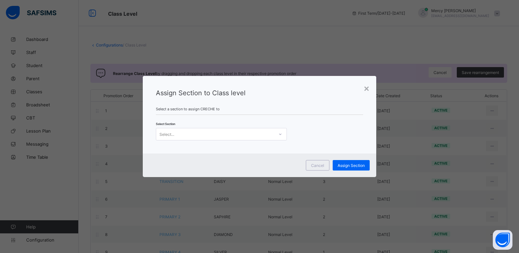
click at [201, 130] on div "Select..." at bounding box center [215, 134] width 118 height 9
click at [185, 156] on div "Primary Classes" at bounding box center [221, 159] width 130 height 10
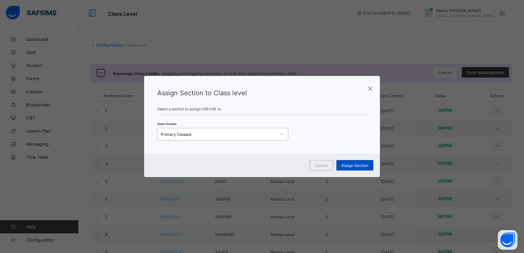
click at [349, 163] on span "Assign Section" at bounding box center [354, 165] width 27 height 5
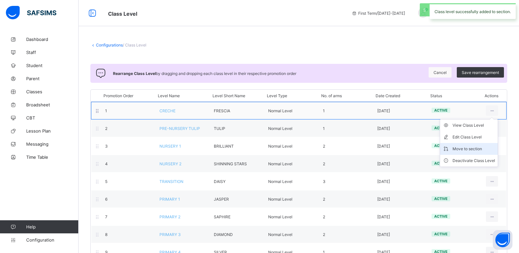
click at [471, 146] on div "Move to section" at bounding box center [473, 149] width 43 height 7
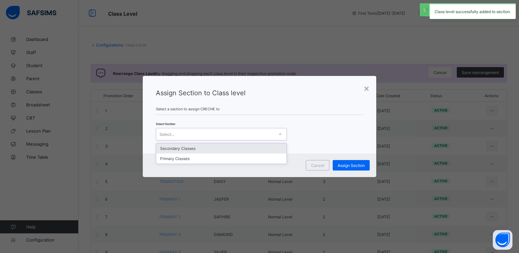
click at [245, 132] on div "Select..." at bounding box center [215, 134] width 118 height 9
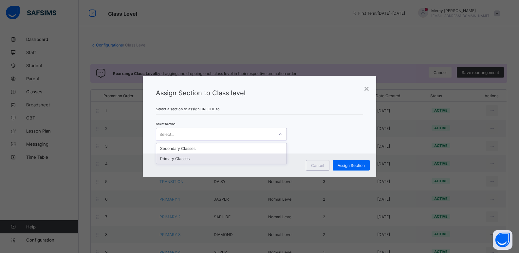
click at [222, 159] on div "Primary Classes" at bounding box center [221, 159] width 130 height 10
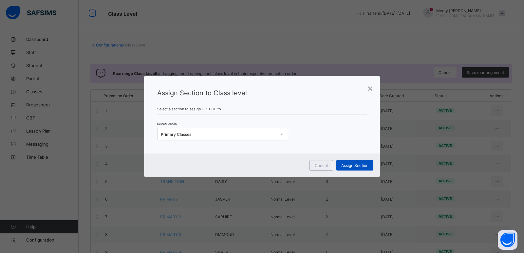
click at [349, 164] on span "Assign Section" at bounding box center [354, 165] width 27 height 5
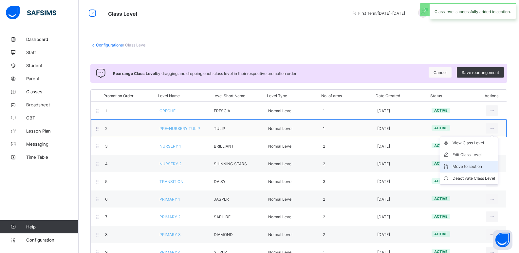
click at [459, 167] on div "Move to section" at bounding box center [473, 166] width 43 height 7
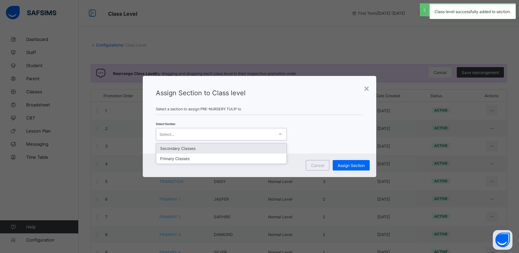
click at [269, 133] on div "Select..." at bounding box center [215, 134] width 118 height 9
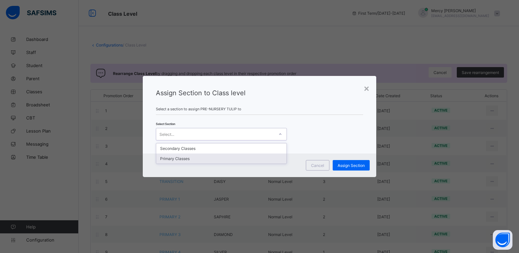
click at [253, 155] on div "Primary Classes" at bounding box center [221, 159] width 130 height 10
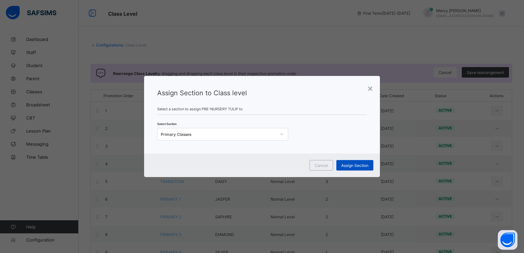
click at [360, 165] on span "Assign Section" at bounding box center [354, 165] width 27 height 5
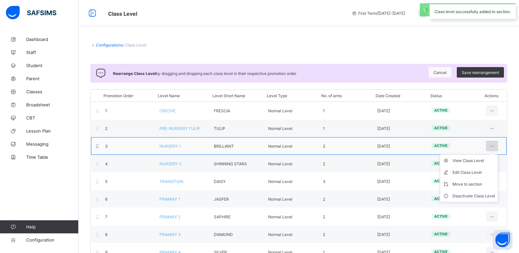
click at [495, 148] on icon at bounding box center [492, 146] width 6 height 5
click at [460, 182] on div "Move to section" at bounding box center [473, 184] width 43 height 7
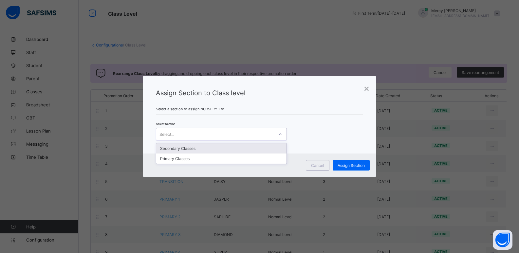
click at [259, 133] on div "Select..." at bounding box center [215, 134] width 118 height 9
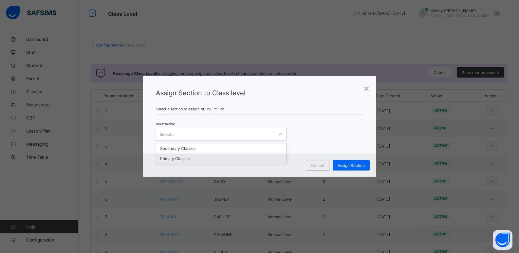
click at [230, 156] on div "Primary Classes" at bounding box center [221, 159] width 130 height 10
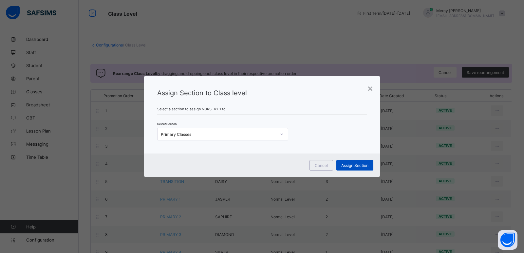
click at [358, 162] on div "Assign Section" at bounding box center [354, 165] width 37 height 10
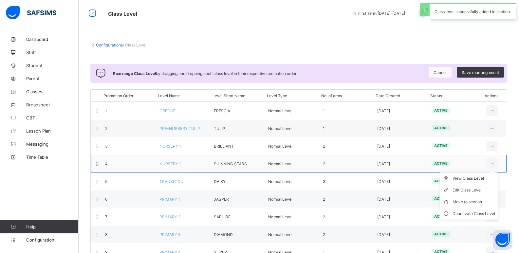
click at [498, 172] on ul "View Class Level Edit Class Level Move to section Deactivate Class Level" at bounding box center [469, 196] width 58 height 48
click at [467, 201] on div "Move to section" at bounding box center [473, 202] width 43 height 7
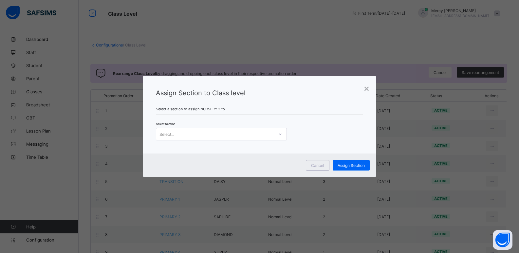
click at [264, 131] on div "Select..." at bounding box center [215, 134] width 118 height 9
click at [249, 156] on div "Primary Classes" at bounding box center [221, 159] width 130 height 10
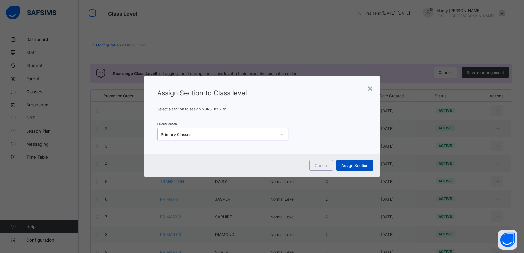
click at [355, 164] on span "Assign Section" at bounding box center [354, 165] width 27 height 5
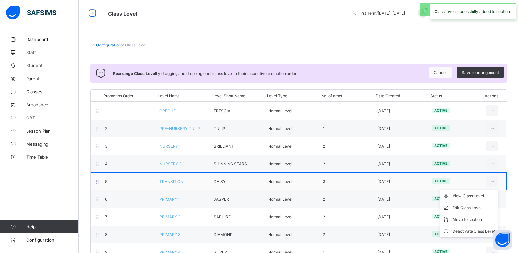
click at [498, 190] on ul "View Class Level Edit Class Level Move to section Deactivate Class Level" at bounding box center [469, 214] width 58 height 48
click at [472, 219] on div "Move to section" at bounding box center [473, 219] width 43 height 7
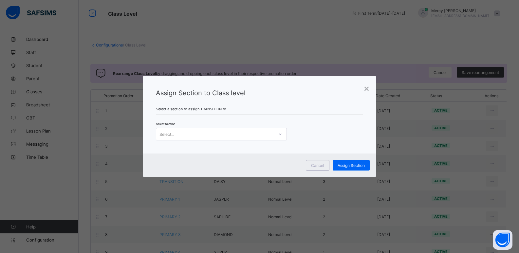
click at [280, 134] on icon at bounding box center [280, 134] width 4 height 7
click at [267, 155] on div "Primary Classes" at bounding box center [221, 159] width 130 height 10
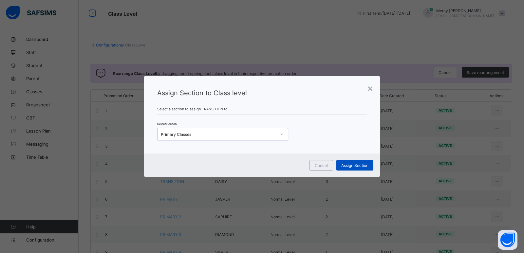
click at [350, 163] on span "Assign Section" at bounding box center [354, 165] width 27 height 5
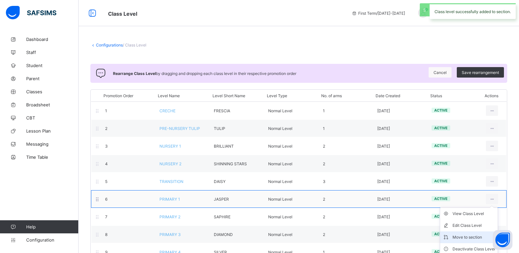
click at [452, 237] on icon at bounding box center [448, 237] width 10 height 7
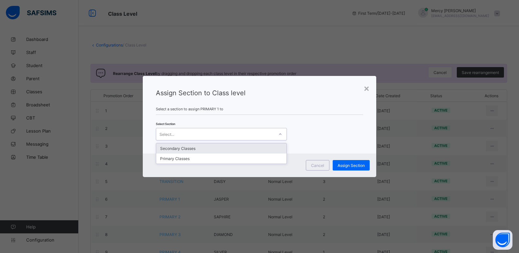
click at [264, 138] on div "Select..." at bounding box center [215, 134] width 118 height 9
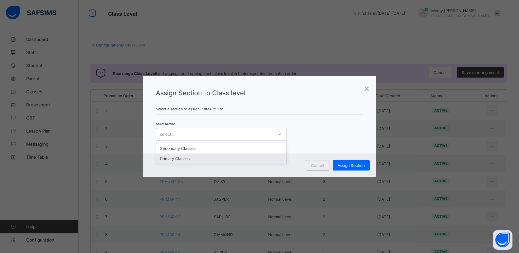
click at [250, 154] on div "Primary Classes" at bounding box center [221, 159] width 130 height 10
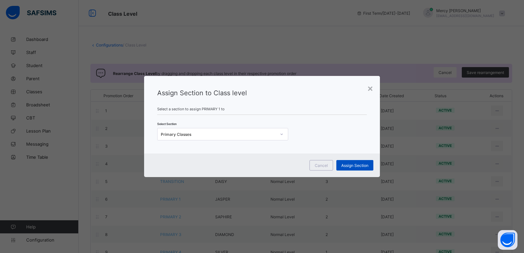
click at [348, 165] on span "Assign Section" at bounding box center [354, 165] width 27 height 5
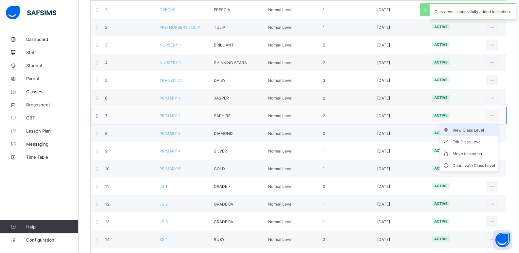
scroll to position [102, 0]
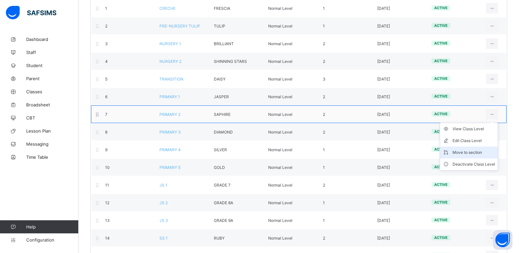
click at [472, 150] on div "Move to section" at bounding box center [473, 152] width 43 height 7
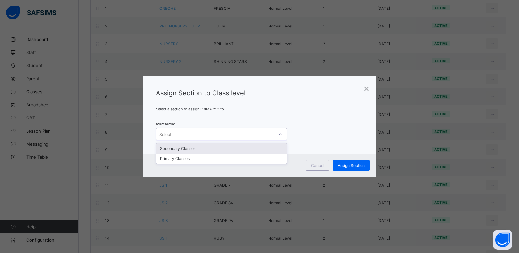
click at [254, 136] on div "Select..." at bounding box center [215, 134] width 118 height 9
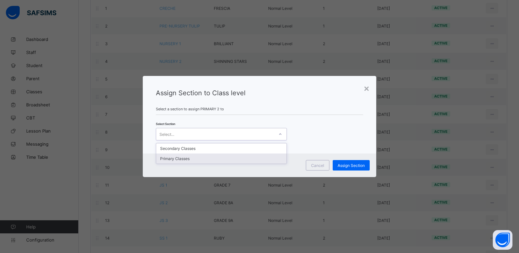
click at [249, 159] on div "Primary Classes" at bounding box center [221, 159] width 130 height 10
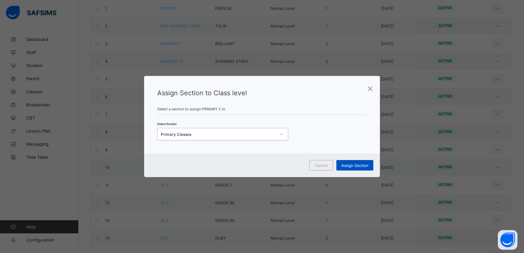
click at [346, 165] on span "Assign Section" at bounding box center [354, 165] width 27 height 5
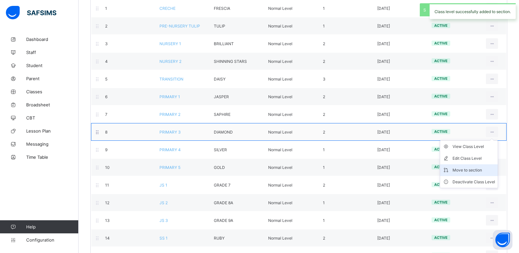
click at [472, 170] on div "Move to section" at bounding box center [473, 170] width 43 height 7
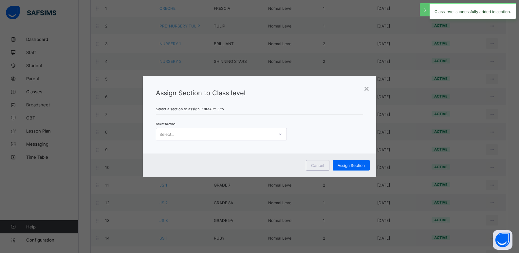
click at [271, 137] on div "Select..." at bounding box center [215, 134] width 118 height 9
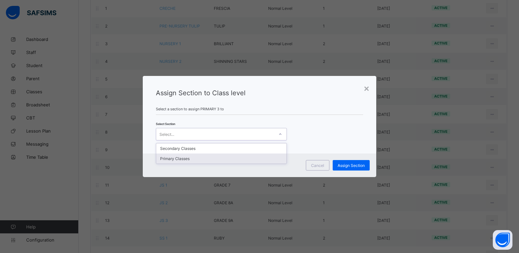
click at [261, 160] on div "Primary Classes" at bounding box center [221, 159] width 130 height 10
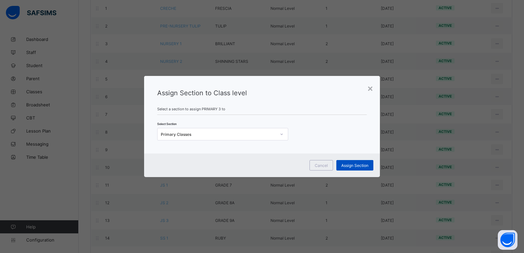
click at [342, 161] on div "Assign Section" at bounding box center [354, 165] width 37 height 10
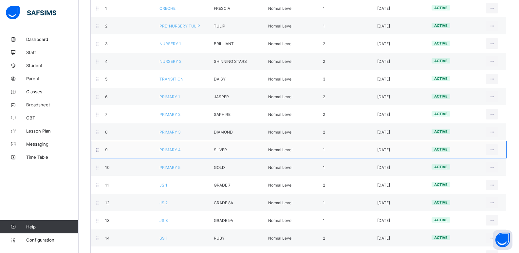
click at [502, 155] on div "9 PRIMARY 4 SILVER Normal Level 1 2025-09-04 active View Class Level Edit Class…" at bounding box center [298, 150] width 415 height 18
click at [464, 187] on div "Move to section" at bounding box center [473, 188] width 43 height 7
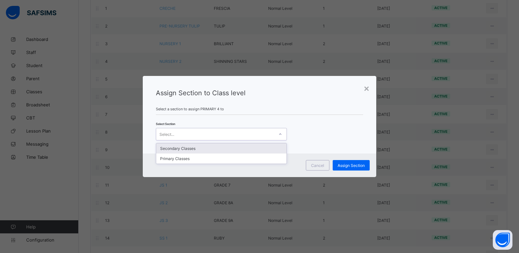
click at [242, 133] on div "Select..." at bounding box center [215, 134] width 118 height 9
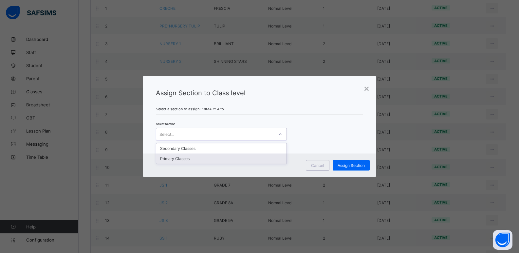
click at [235, 156] on div "Primary Classes" at bounding box center [221, 159] width 130 height 10
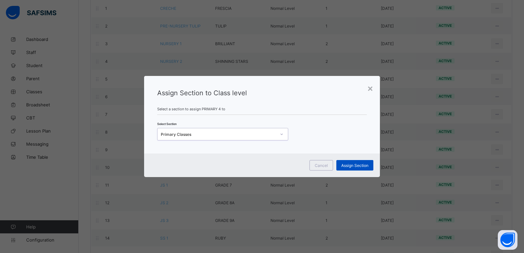
click at [352, 164] on span "Assign Section" at bounding box center [354, 165] width 27 height 5
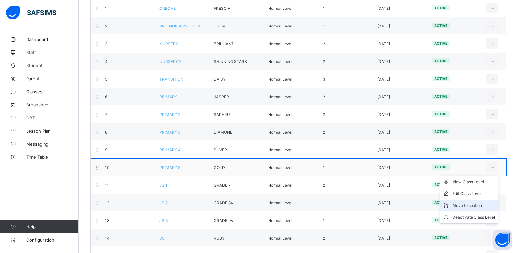
click at [476, 204] on div "Move to section" at bounding box center [473, 205] width 43 height 7
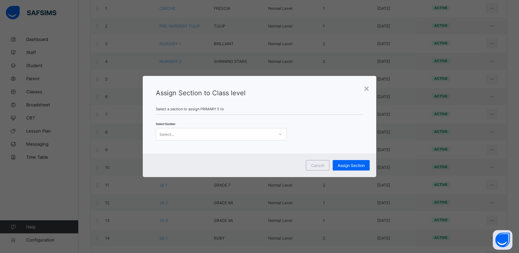
click at [268, 131] on div "Select..." at bounding box center [215, 134] width 118 height 9
click at [258, 158] on div "Primary Classes" at bounding box center [221, 159] width 130 height 10
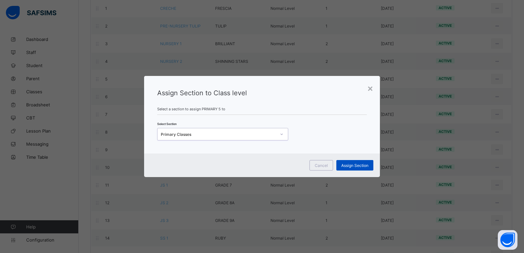
click at [355, 163] on span "Assign Section" at bounding box center [354, 165] width 27 height 5
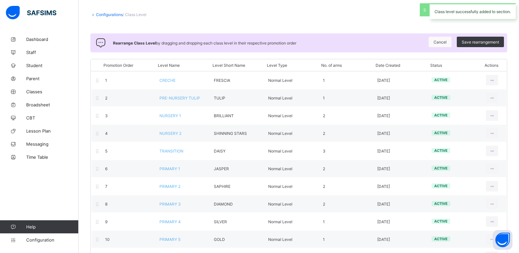
scroll to position [0, 0]
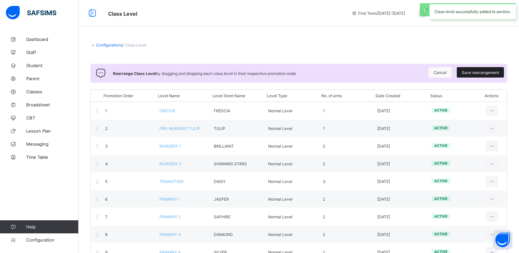
click at [488, 71] on span "Save rearrangement" at bounding box center [480, 72] width 37 height 5
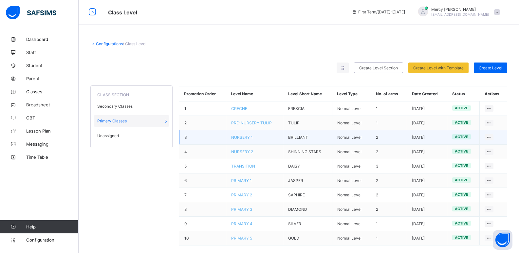
scroll to position [10, 0]
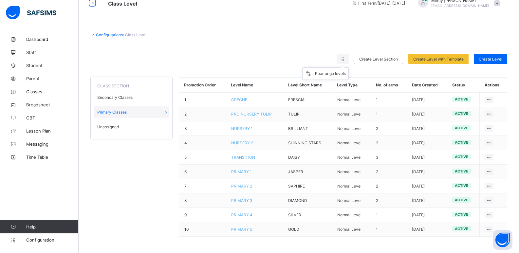
click at [349, 67] on ul "Rearrange levels" at bounding box center [325, 73] width 46 height 12
click at [329, 74] on div "Rearrange levels" at bounding box center [330, 73] width 31 height 7
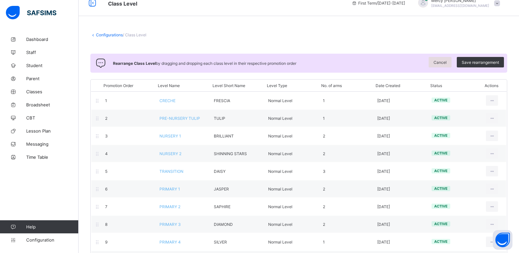
click at [447, 61] on span "Cancel" at bounding box center [439, 62] width 13 height 5
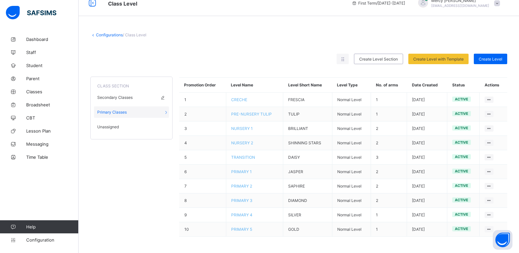
click at [129, 97] on span "Secondary Classes" at bounding box center [114, 97] width 35 height 5
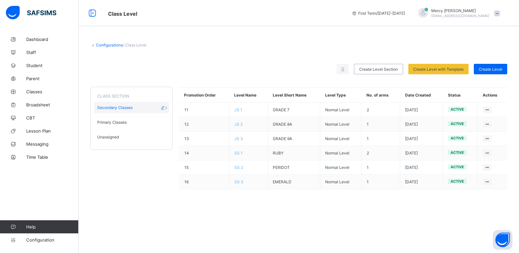
scroll to position [0, 0]
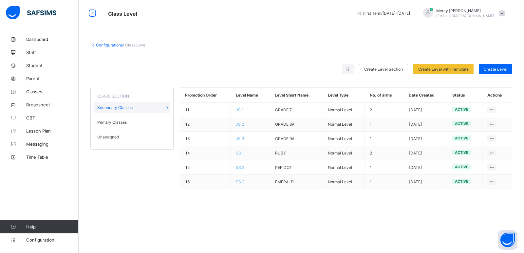
click at [109, 136] on span "Unassigned" at bounding box center [108, 137] width 22 height 5
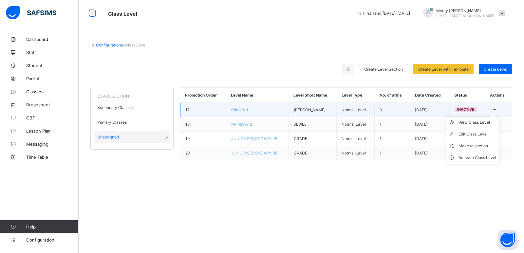
click at [498, 109] on div at bounding box center [494, 110] width 9 height 6
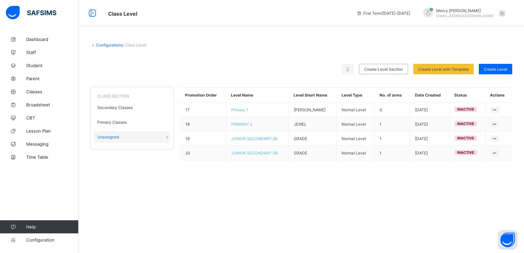
click at [449, 201] on div "**********" at bounding box center [301, 126] width 445 height 253
click at [36, 236] on link "Configuration" at bounding box center [39, 239] width 78 height 13
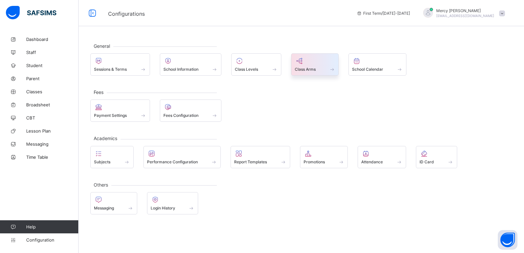
click at [309, 65] on span at bounding box center [315, 66] width 41 height 2
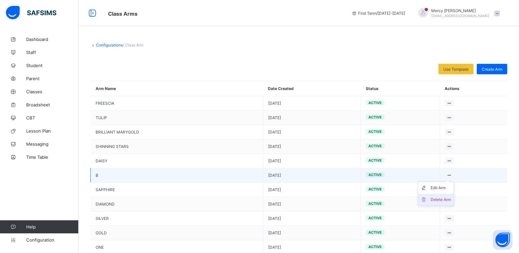
click at [435, 200] on div "Delete Arm" at bounding box center [440, 199] width 20 height 7
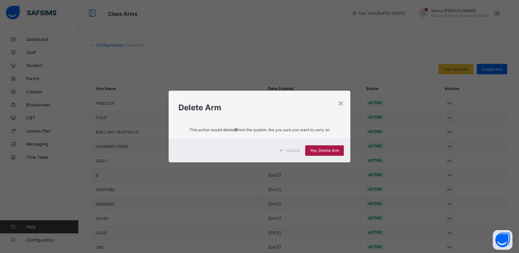
click at [322, 149] on span "Yes, Delete Arm" at bounding box center [324, 150] width 29 height 5
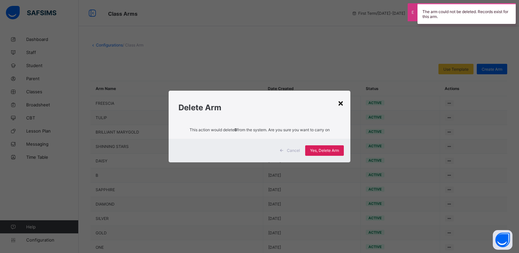
click at [341, 102] on div "×" at bounding box center [340, 102] width 6 height 11
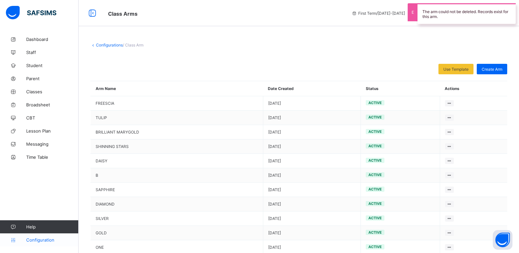
click at [37, 239] on span "Configuration" at bounding box center [52, 239] width 52 height 5
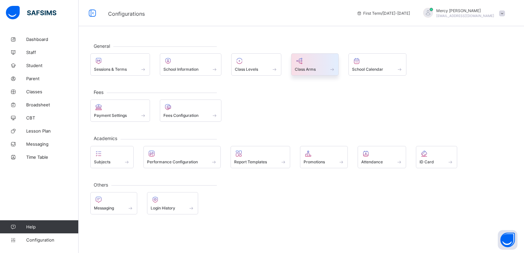
click at [306, 55] on div "Class Arms" at bounding box center [315, 64] width 48 height 22
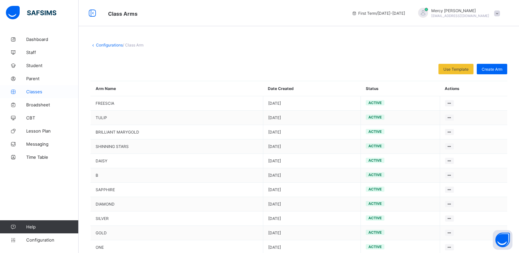
click at [34, 90] on span "Classes" at bounding box center [52, 91] width 52 height 5
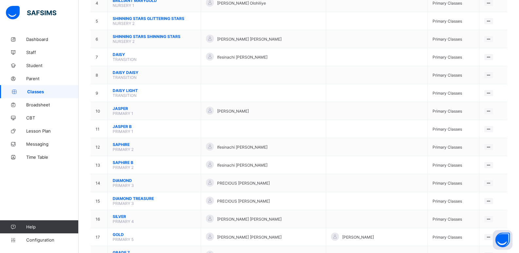
scroll to position [137, 0]
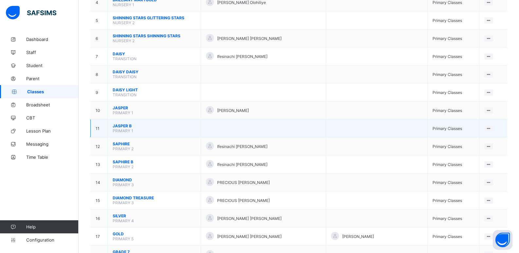
click at [127, 126] on span "JASPER B" at bounding box center [154, 125] width 83 height 5
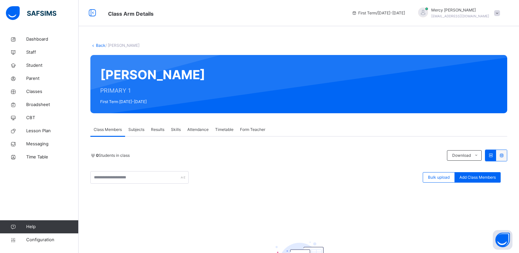
click at [248, 129] on span "Form Teacher" at bounding box center [252, 130] width 25 height 6
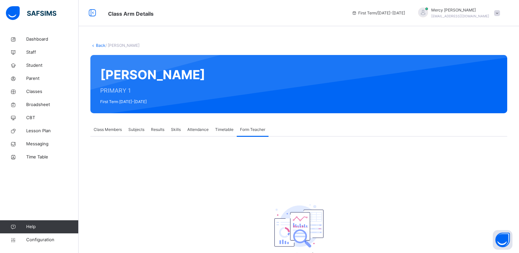
click at [139, 129] on span "Subjects" at bounding box center [136, 130] width 16 height 6
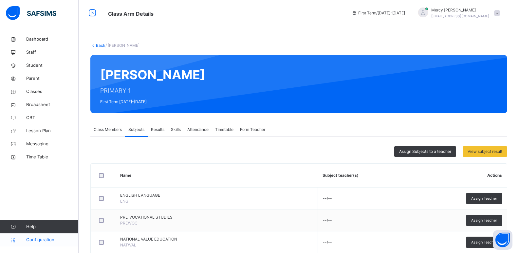
click at [35, 236] on link "Configuration" at bounding box center [39, 239] width 78 height 13
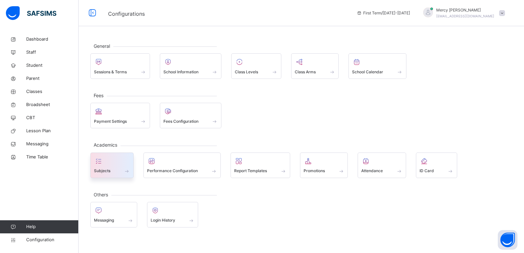
click at [111, 160] on div at bounding box center [112, 161] width 36 height 10
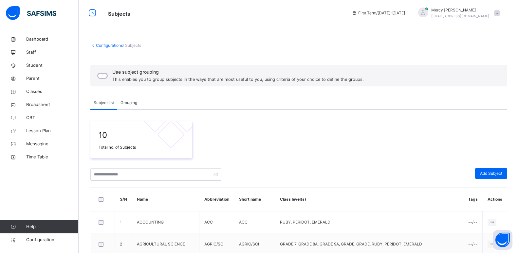
click at [126, 105] on span "Grouping" at bounding box center [128, 103] width 17 height 6
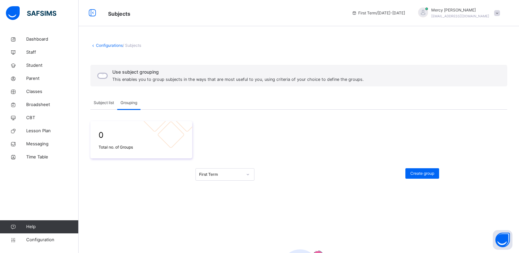
click at [112, 101] on span "Subject list" at bounding box center [104, 103] width 20 height 6
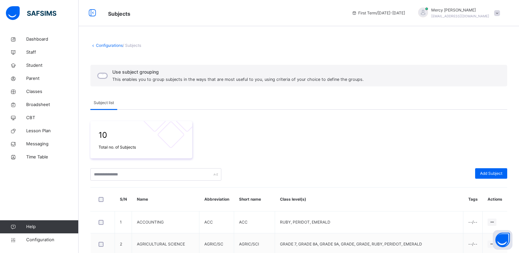
click at [108, 74] on div "Use subject grouping This enables you to group subjects in the ways that are mo…" at bounding box center [229, 76] width 271 height 14
click at [129, 103] on div "Subject list" at bounding box center [298, 102] width 417 height 13
click at [125, 101] on span "Grouping" at bounding box center [128, 103] width 17 height 6
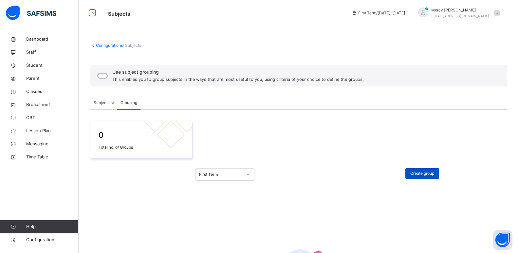
click at [432, 175] on span "Create group" at bounding box center [422, 174] width 24 height 6
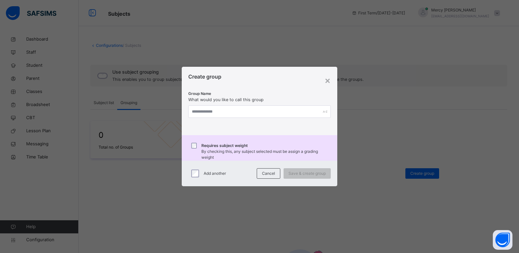
click at [270, 119] on div "Group Name What would you like to call this group" at bounding box center [260, 109] width 156 height 46
click at [273, 111] on input "text" at bounding box center [259, 111] width 143 height 12
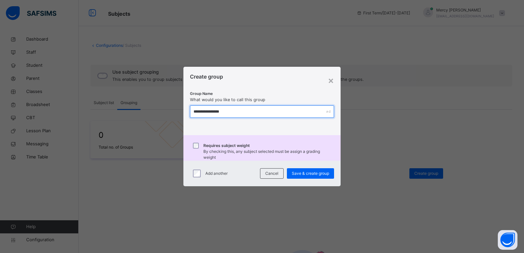
type input "**********"
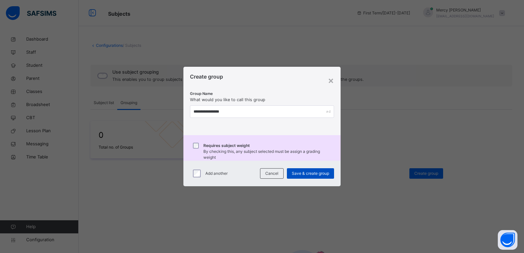
click at [310, 171] on span "Save & create group" at bounding box center [310, 174] width 37 height 6
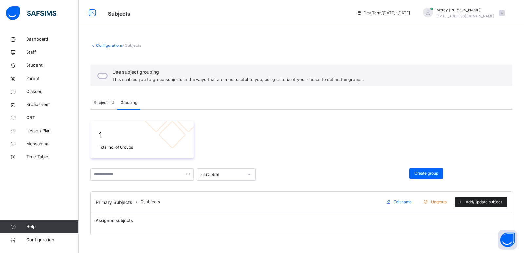
click at [479, 203] on span "Add/Update subject" at bounding box center [483, 202] width 36 height 6
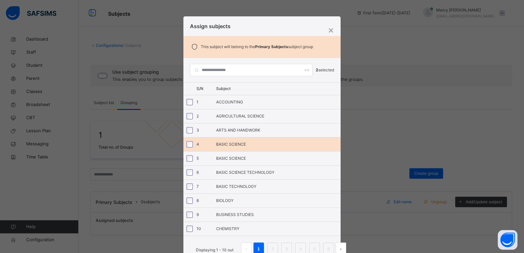
click at [187, 140] on div at bounding box center [188, 144] width 10 height 14
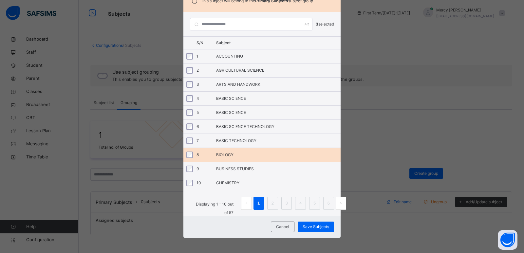
scroll to position [47, 0]
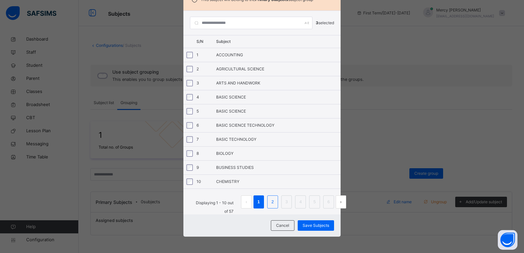
click at [267, 203] on li "2" at bounding box center [272, 201] width 11 height 13
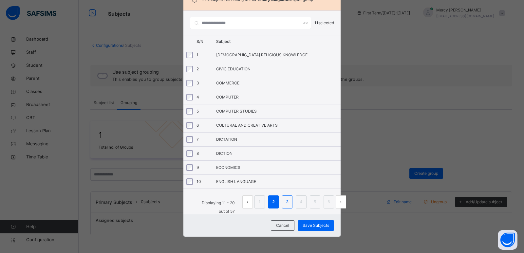
click at [286, 204] on link "3" at bounding box center [287, 202] width 6 height 9
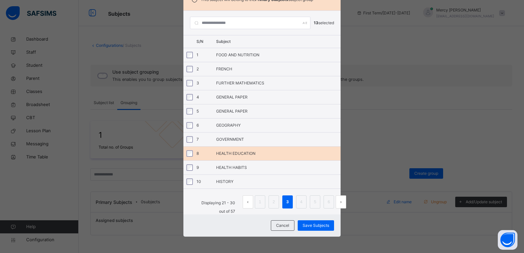
click at [192, 153] on div at bounding box center [191, 153] width 12 height 7
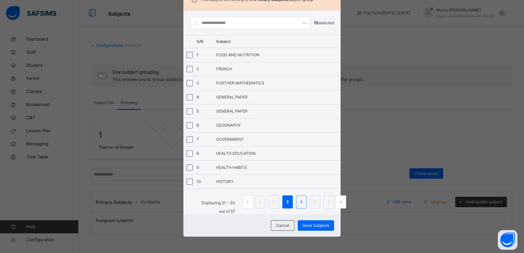
click at [300, 204] on link "4" at bounding box center [301, 202] width 6 height 9
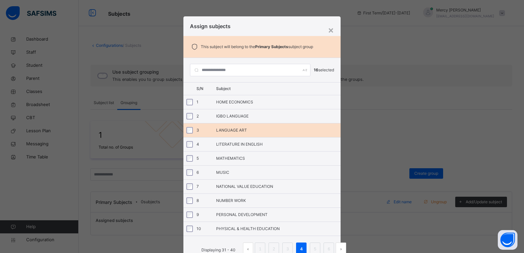
click at [188, 127] on div at bounding box center [188, 130] width 10 height 14
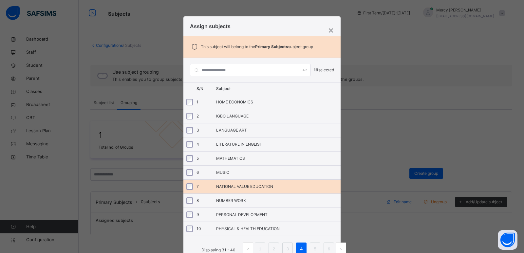
click at [190, 183] on div at bounding box center [188, 187] width 10 height 14
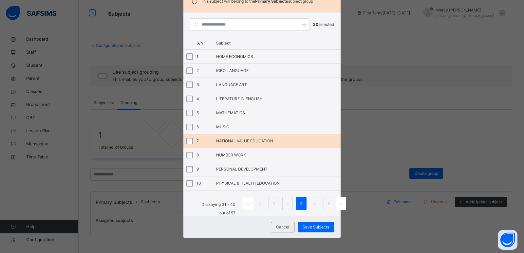
scroll to position [47, 0]
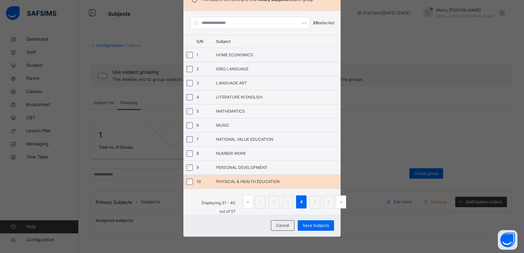
click at [190, 176] on div at bounding box center [188, 182] width 10 height 14
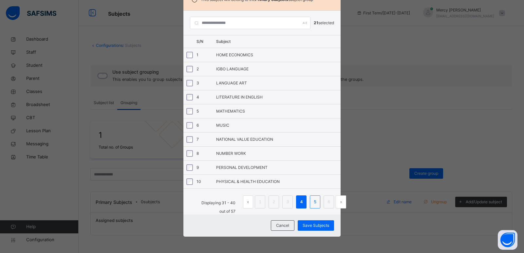
click at [313, 203] on link "5" at bounding box center [315, 202] width 6 height 9
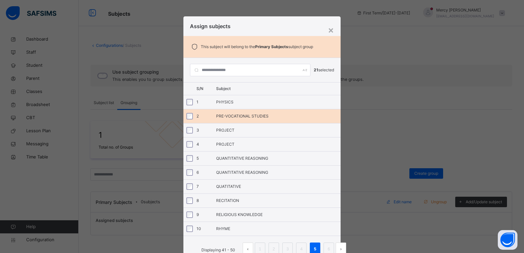
click at [199, 113] on div "2 PRE-VOCATIONAL STUDIES" at bounding box center [261, 116] width 157 height 14
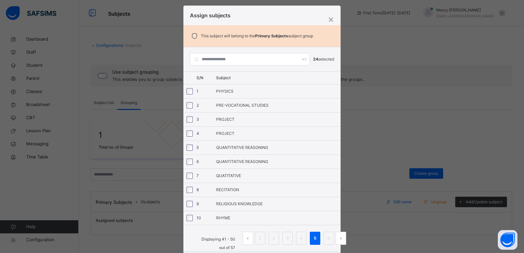
scroll to position [47, 0]
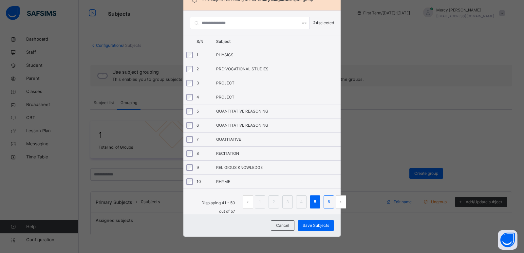
click at [323, 205] on li "6" at bounding box center [328, 201] width 10 height 13
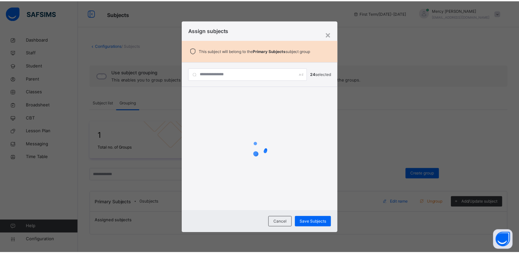
scroll to position [0, 0]
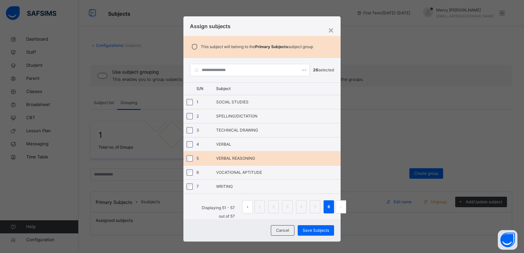
click at [187, 162] on div at bounding box center [188, 159] width 10 height 14
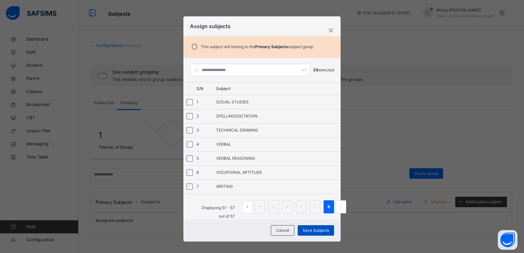
click at [315, 228] on span "Save Subjects" at bounding box center [315, 231] width 27 height 6
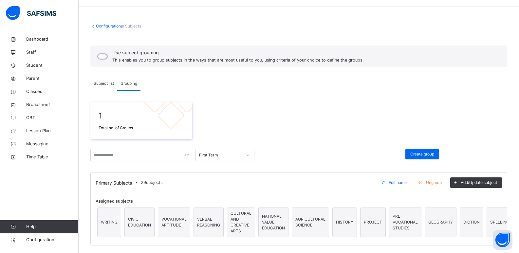
scroll to position [22, 0]
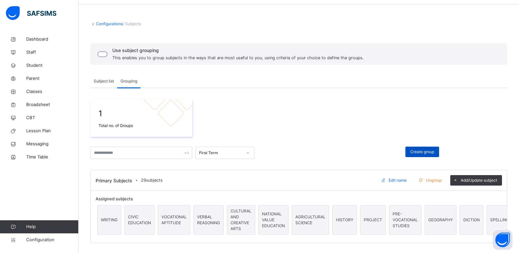
click at [426, 151] on span "Create group" at bounding box center [422, 152] width 24 height 6
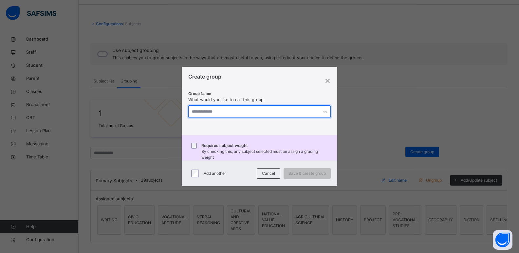
click at [268, 114] on input "text" at bounding box center [259, 111] width 143 height 12
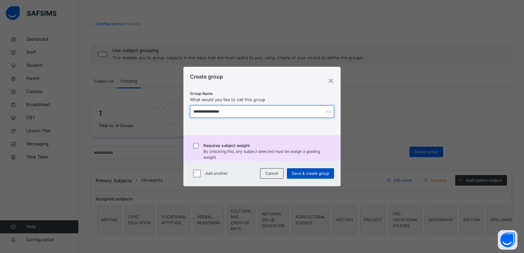
type input "**********"
click at [293, 175] on span "Save & create group" at bounding box center [310, 174] width 37 height 6
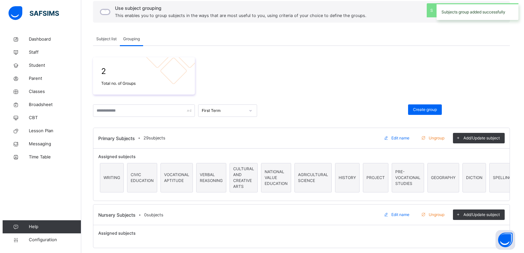
scroll to position [69, 0]
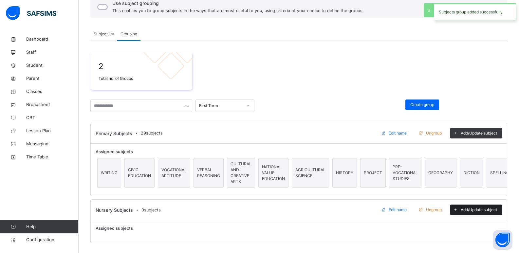
click at [483, 209] on span "Add/Update subject" at bounding box center [479, 210] width 36 height 6
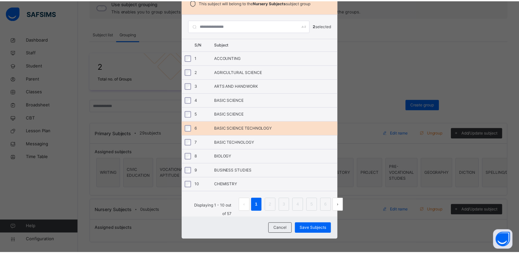
scroll to position [47, 0]
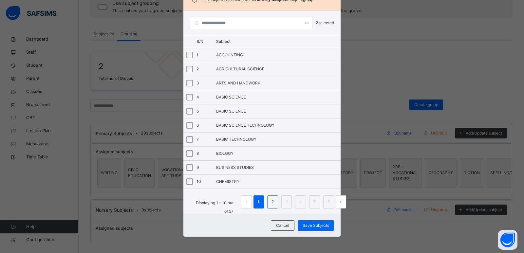
click at [271, 201] on link "2" at bounding box center [272, 202] width 6 height 9
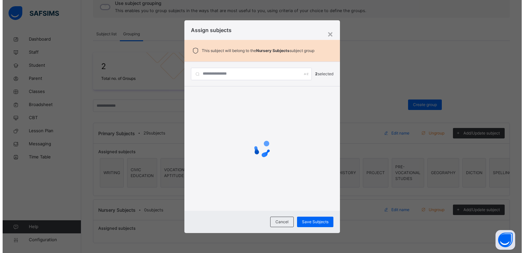
scroll to position [0, 0]
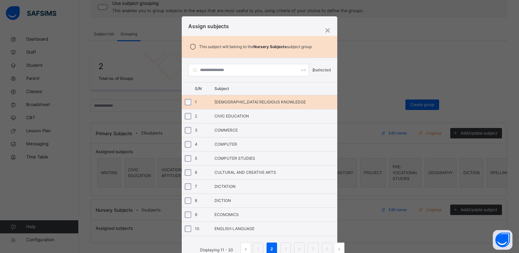
click at [195, 100] on div "1" at bounding box center [203, 102] width 16 height 6
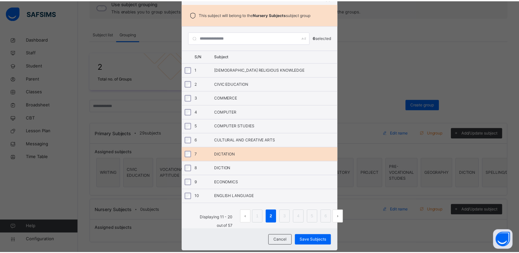
scroll to position [47, 0]
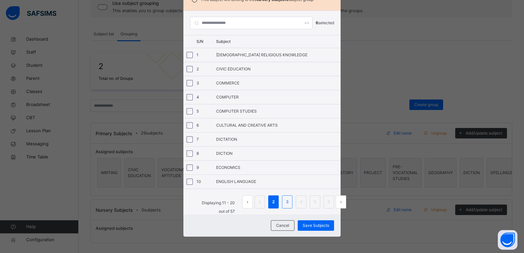
click at [284, 204] on link "3" at bounding box center [287, 202] width 6 height 9
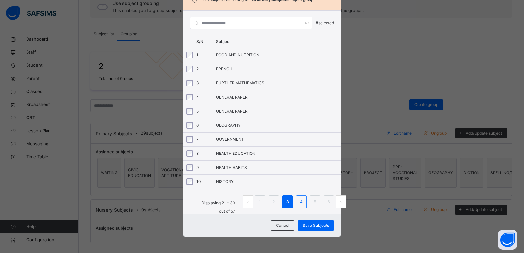
click at [296, 204] on li "4" at bounding box center [301, 201] width 10 height 13
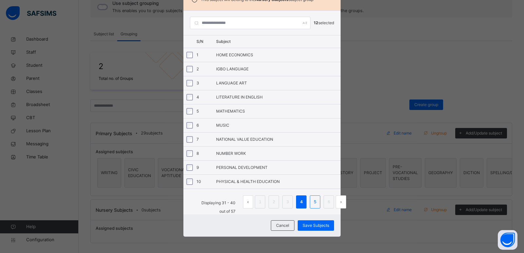
click at [314, 204] on link "5" at bounding box center [315, 202] width 6 height 9
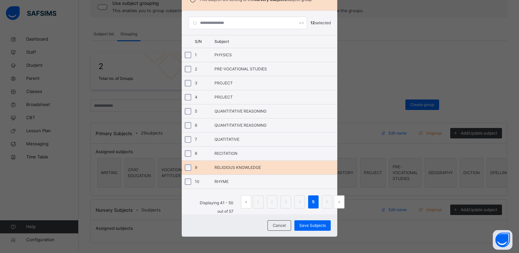
click at [239, 165] on div "RELIGIOUS KNOWLEDGE" at bounding box center [275, 168] width 123 height 6
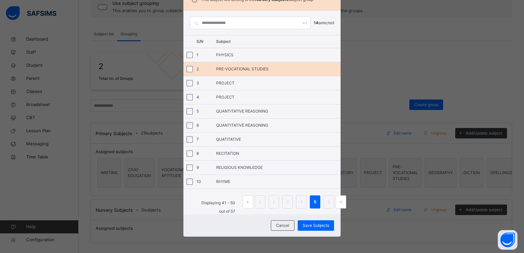
click at [228, 69] on div "PRE-VOCATIONAL STUDIES" at bounding box center [278, 69] width 124 height 6
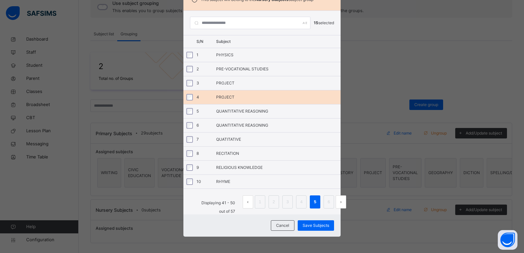
click at [227, 95] on div "PROJECT" at bounding box center [278, 97] width 124 height 6
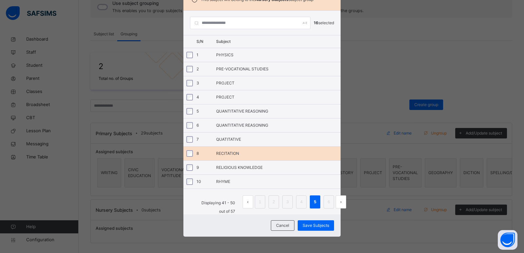
click at [243, 148] on div "8 RECITATION" at bounding box center [261, 154] width 157 height 14
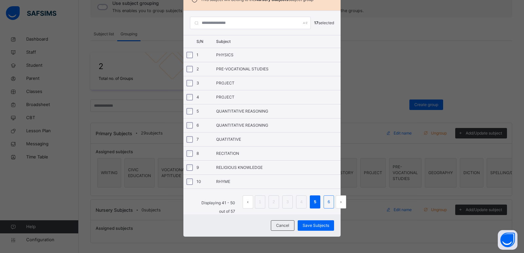
click at [329, 204] on link "6" at bounding box center [329, 202] width 6 height 9
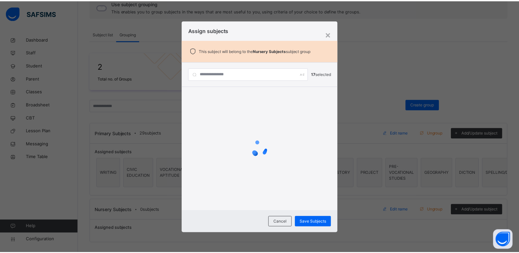
scroll to position [0, 0]
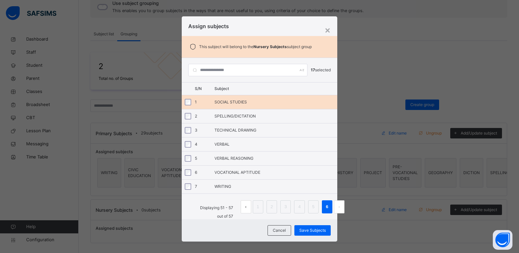
click at [215, 106] on div "1 SOCIAL STUDIES" at bounding box center [260, 102] width 156 height 14
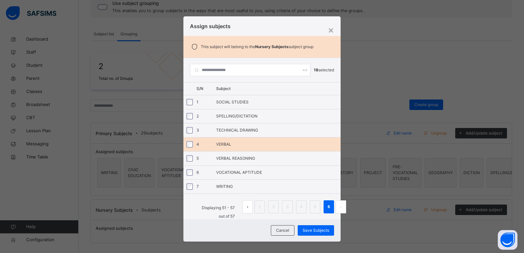
click at [208, 151] on div "4 VERBAL" at bounding box center [261, 144] width 157 height 14
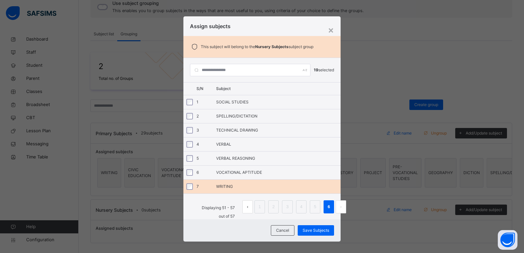
click at [202, 183] on div "7 WRITING" at bounding box center [261, 187] width 157 height 14
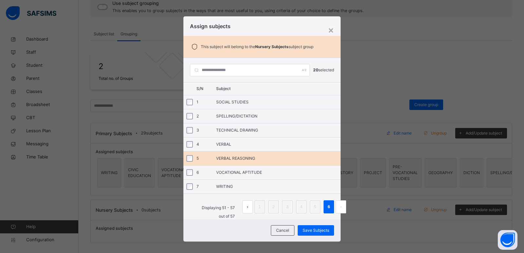
click at [218, 161] on div "VERBAL REASONING" at bounding box center [278, 158] width 124 height 6
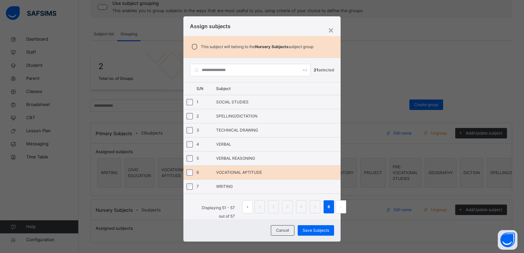
click at [219, 169] on div "6 VOCATIONAL APTITUDE" at bounding box center [261, 173] width 157 height 14
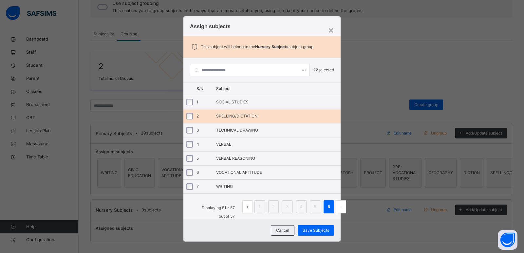
click at [226, 113] on div "2 SPELLING/DICTATION" at bounding box center [261, 116] width 157 height 14
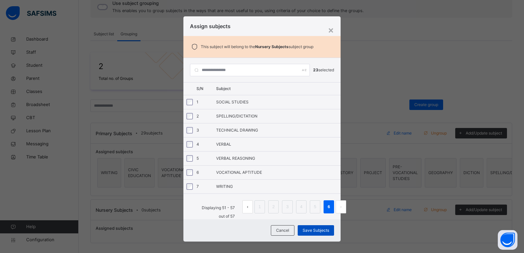
click at [316, 231] on span "Save Subjects" at bounding box center [315, 231] width 27 height 6
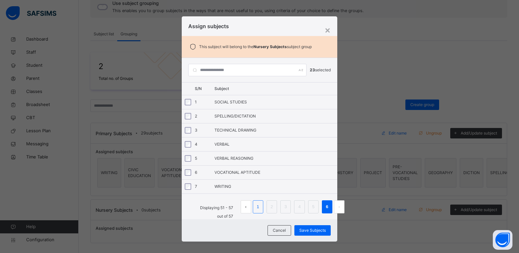
click at [258, 206] on link "1" at bounding box center [258, 207] width 6 height 9
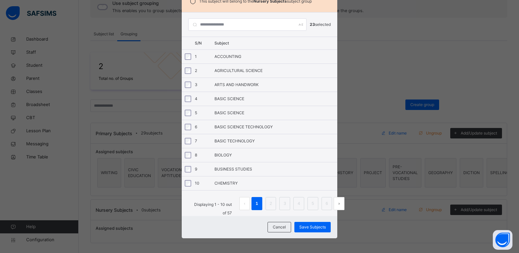
scroll to position [47, 0]
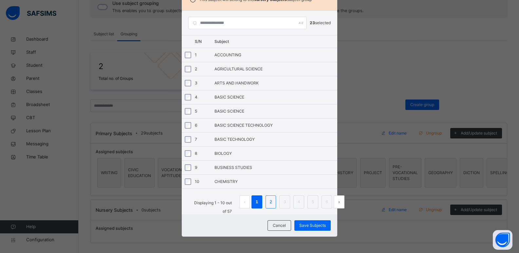
click at [265, 206] on li "2" at bounding box center [270, 201] width 11 height 13
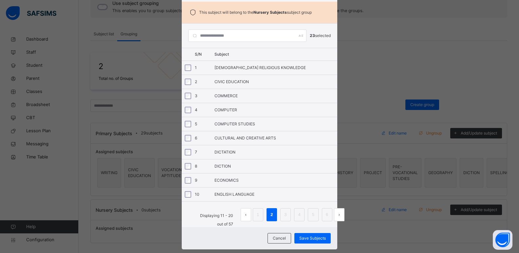
scroll to position [35, 0]
click at [282, 211] on link "3" at bounding box center [285, 214] width 6 height 9
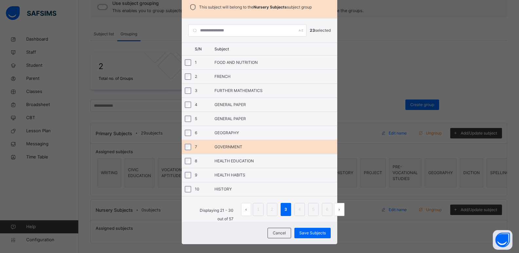
scroll to position [47, 0]
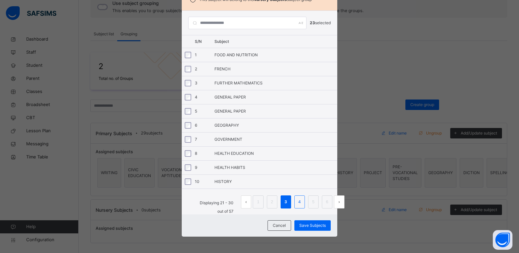
click at [296, 201] on link "4" at bounding box center [299, 202] width 6 height 9
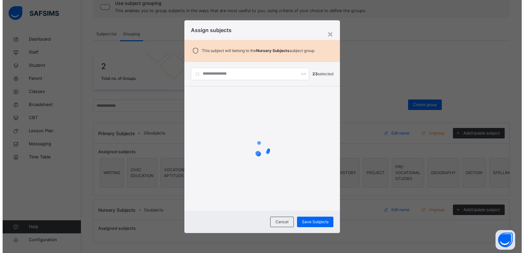
scroll to position [0, 0]
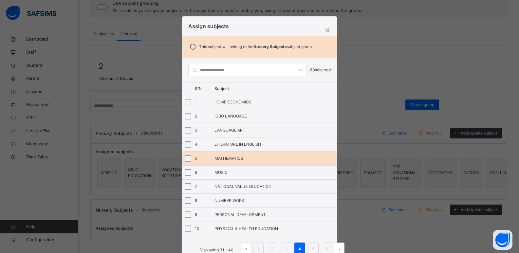
click at [228, 154] on div "5 MATHEMATICS" at bounding box center [260, 159] width 156 height 14
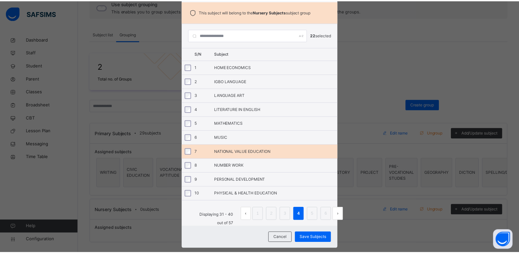
scroll to position [47, 0]
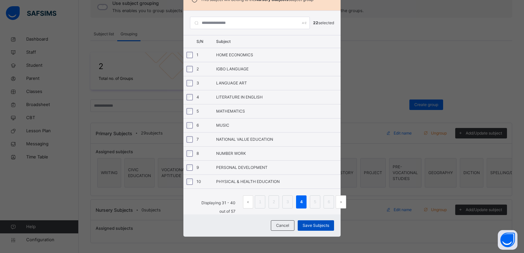
click at [304, 227] on span "Save Subjects" at bounding box center [315, 226] width 27 height 6
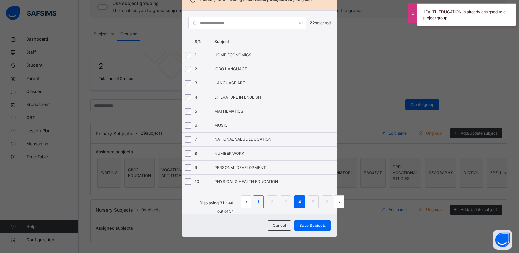
click at [257, 203] on link "1" at bounding box center [258, 202] width 6 height 9
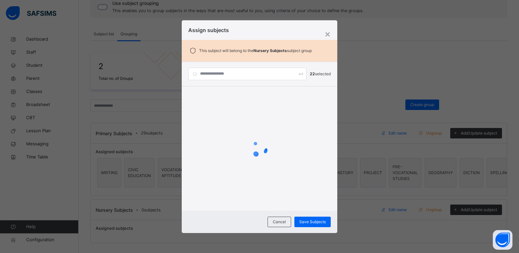
scroll to position [0, 0]
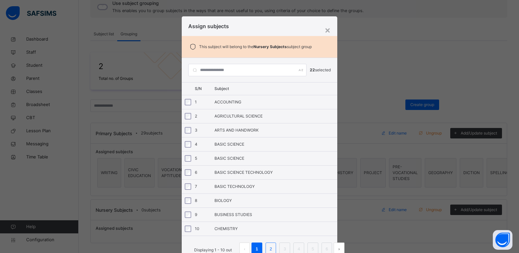
click at [271, 248] on link "2" at bounding box center [270, 249] width 6 height 9
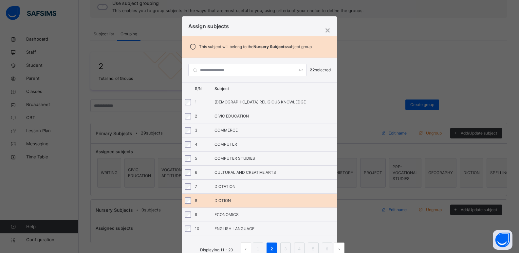
scroll to position [47, 0]
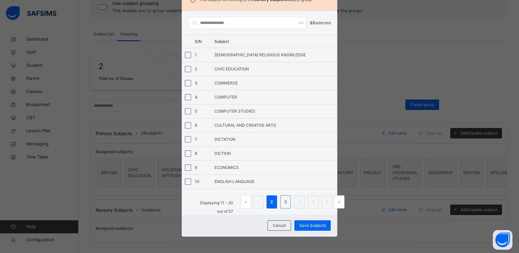
click at [283, 204] on link "3" at bounding box center [285, 202] width 6 height 9
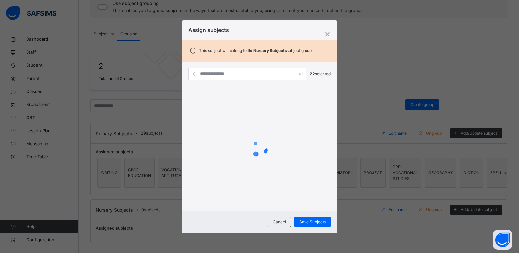
scroll to position [0, 0]
